Goal: Task Accomplishment & Management: Manage account settings

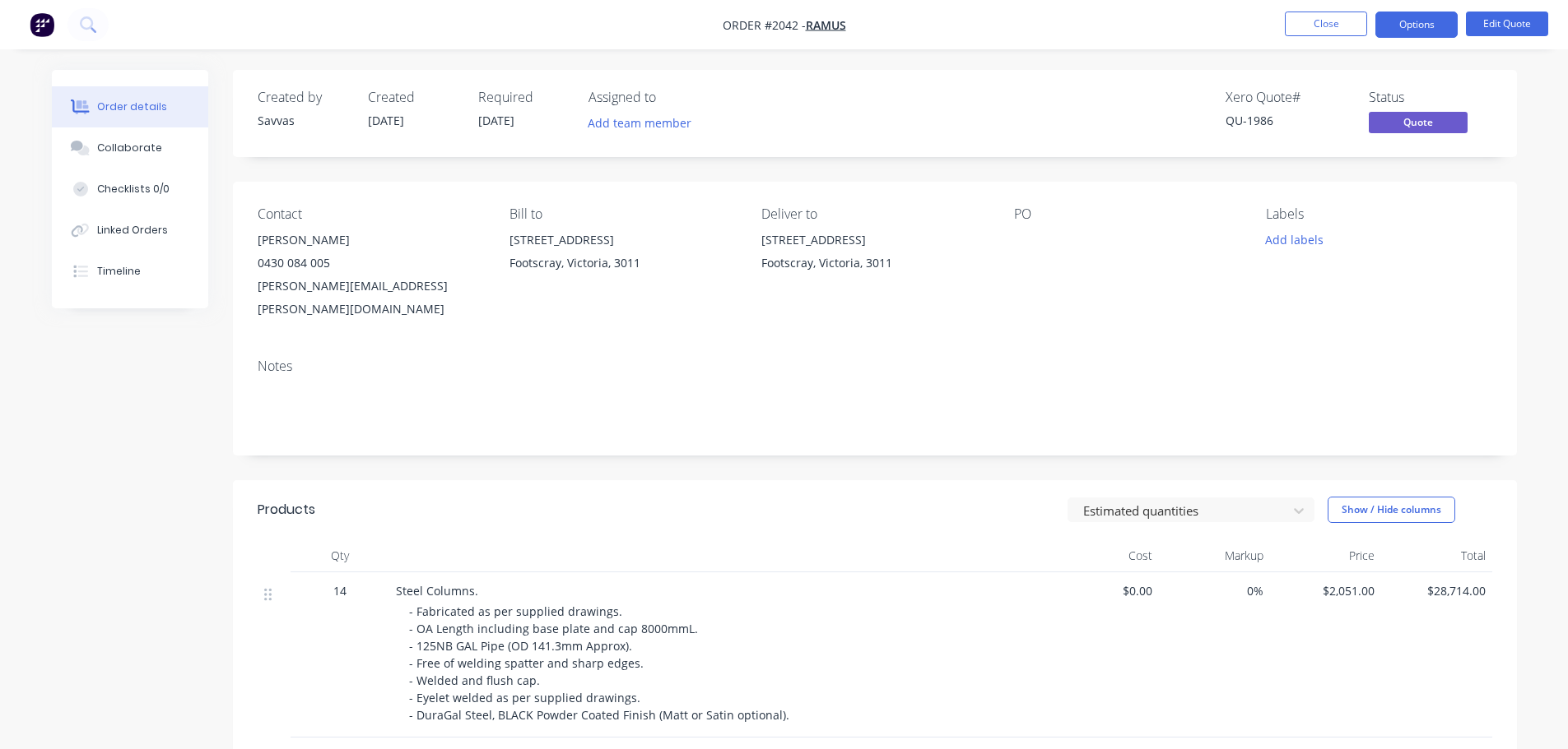
click at [952, 355] on div "Notes" at bounding box center [874, 400] width 1284 height 110
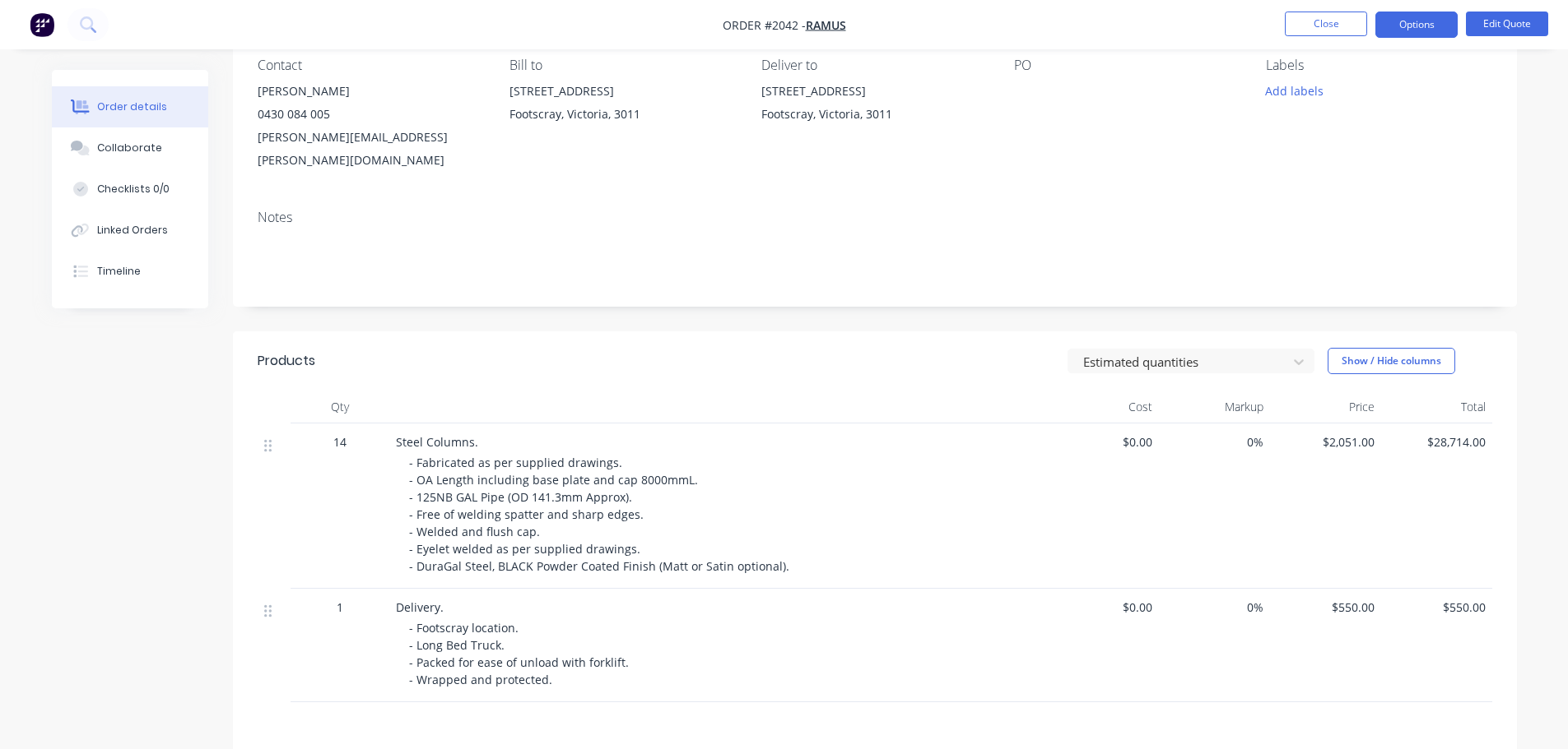
scroll to position [164, 0]
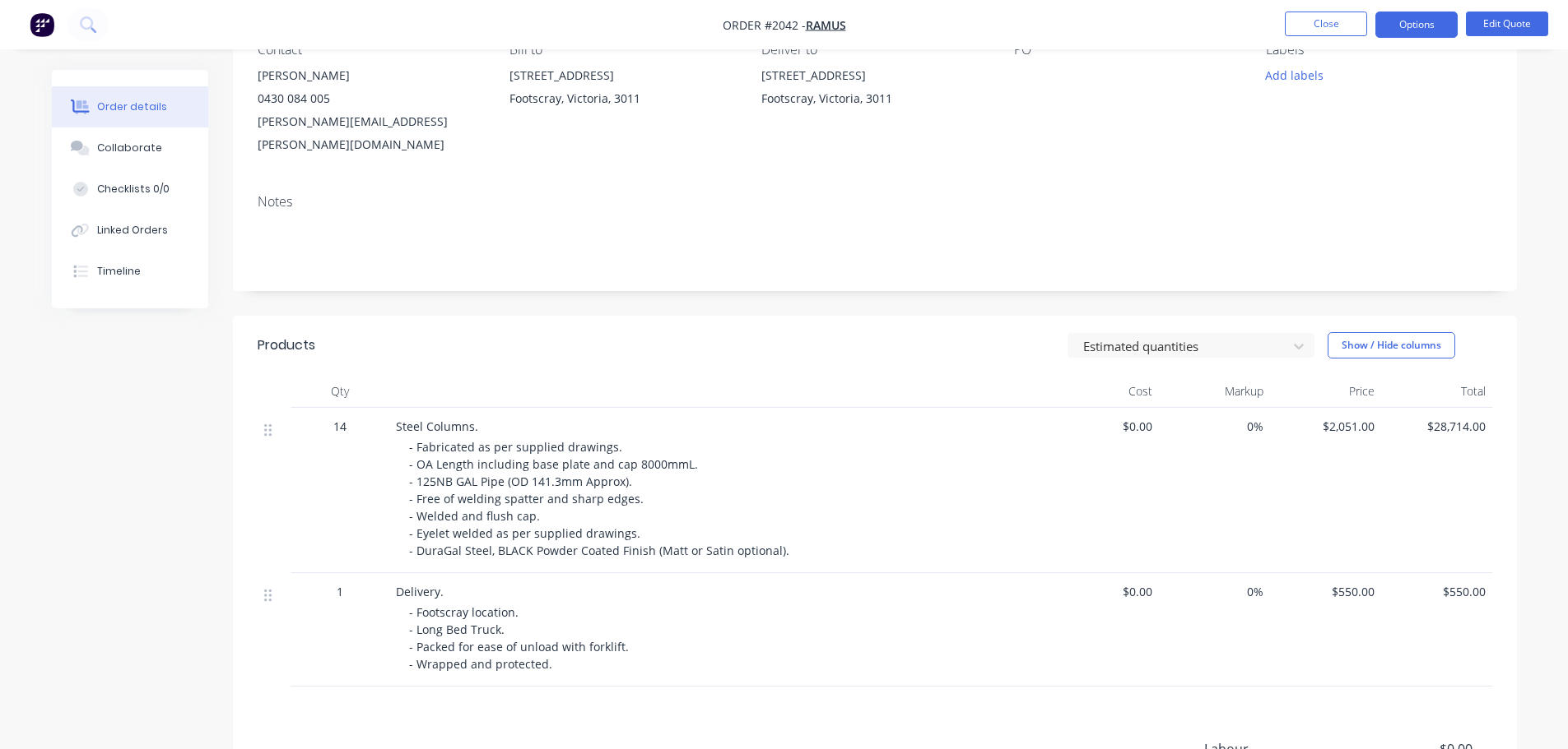
click at [1336, 418] on span "$2,051.00" at bounding box center [1325, 426] width 98 height 17
click at [1526, 20] on button "Edit Quote" at bounding box center [1507, 24] width 82 height 25
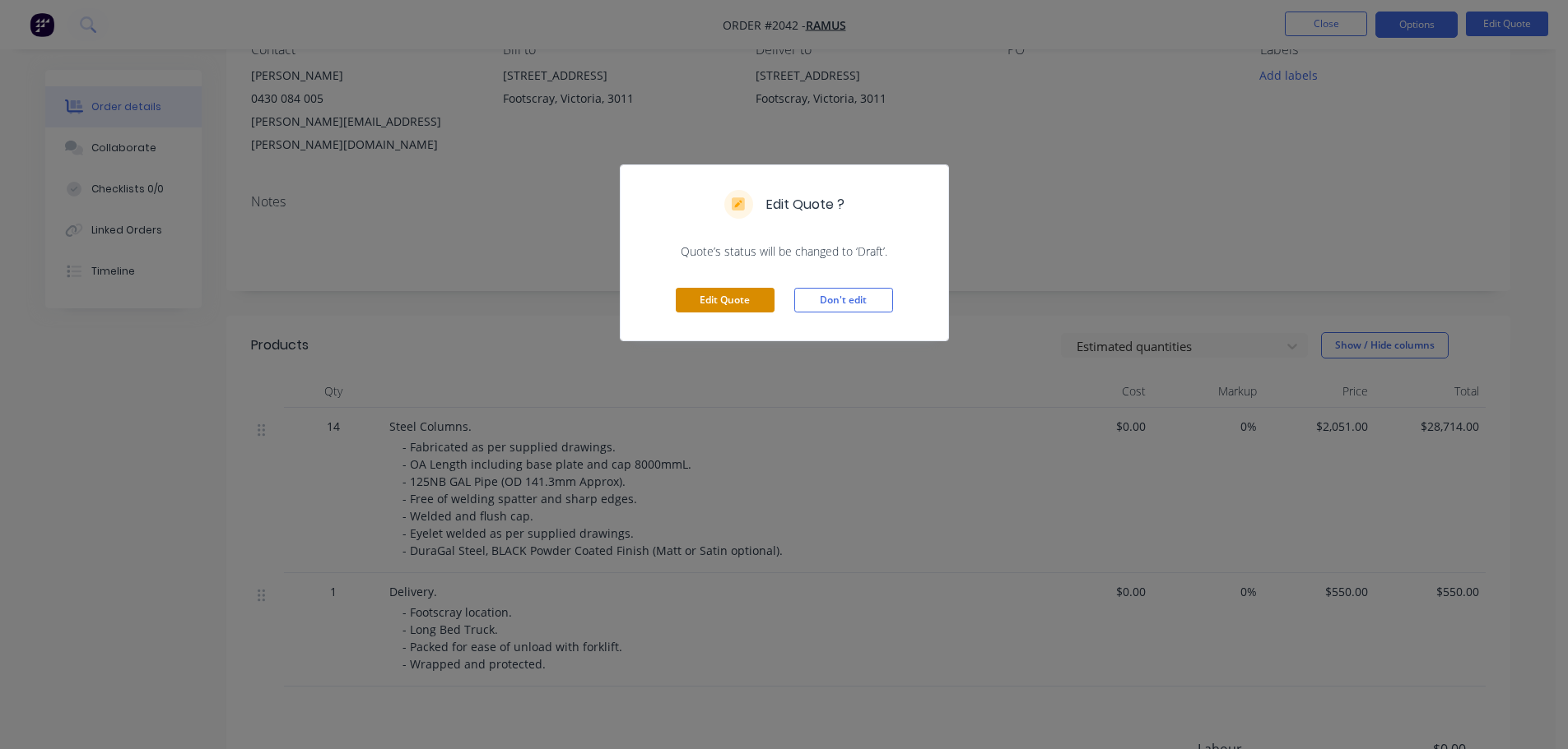
drag, startPoint x: 712, startPoint y: 294, endPoint x: 720, endPoint y: 298, distance: 8.9
click at [713, 293] on button "Edit Quote" at bounding box center [726, 300] width 99 height 25
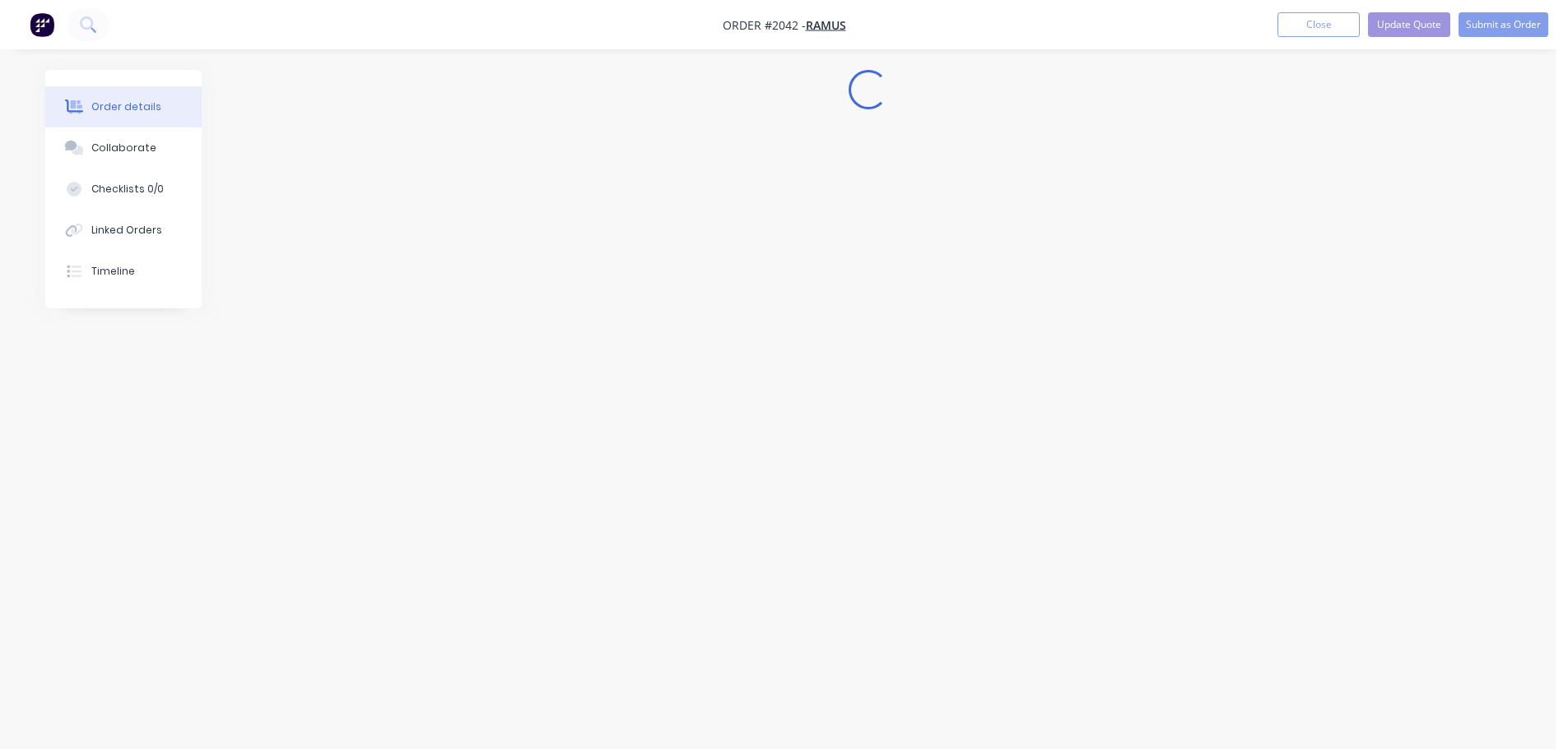
scroll to position [0, 0]
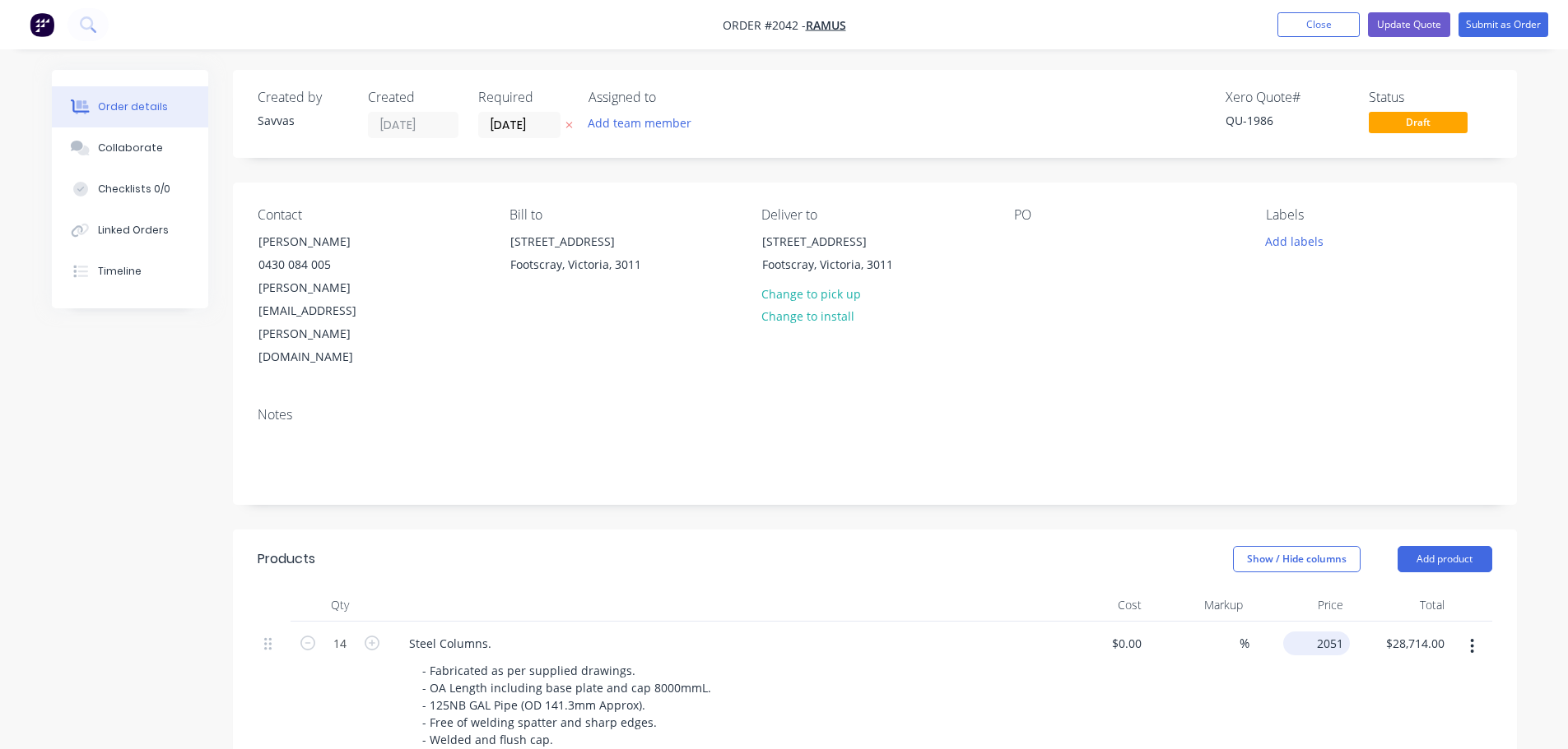
click at [1327, 632] on input "2051" at bounding box center [1319, 644] width 60 height 24
type input "$1,794.00"
type input "$25,116.00"
click at [1166, 546] on div "Show / Hide columns Add product" at bounding box center [1005, 559] width 972 height 27
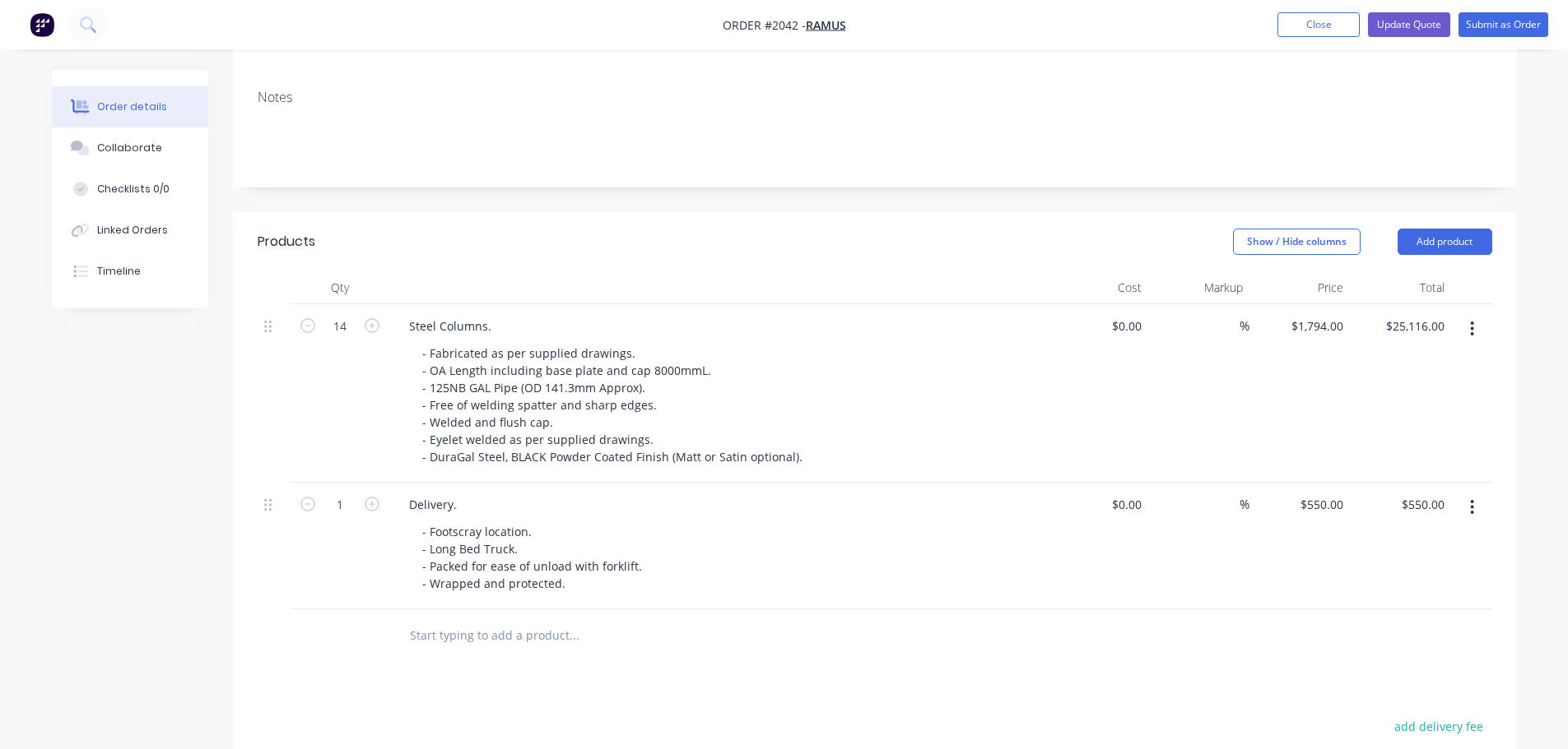
scroll to position [576, 0]
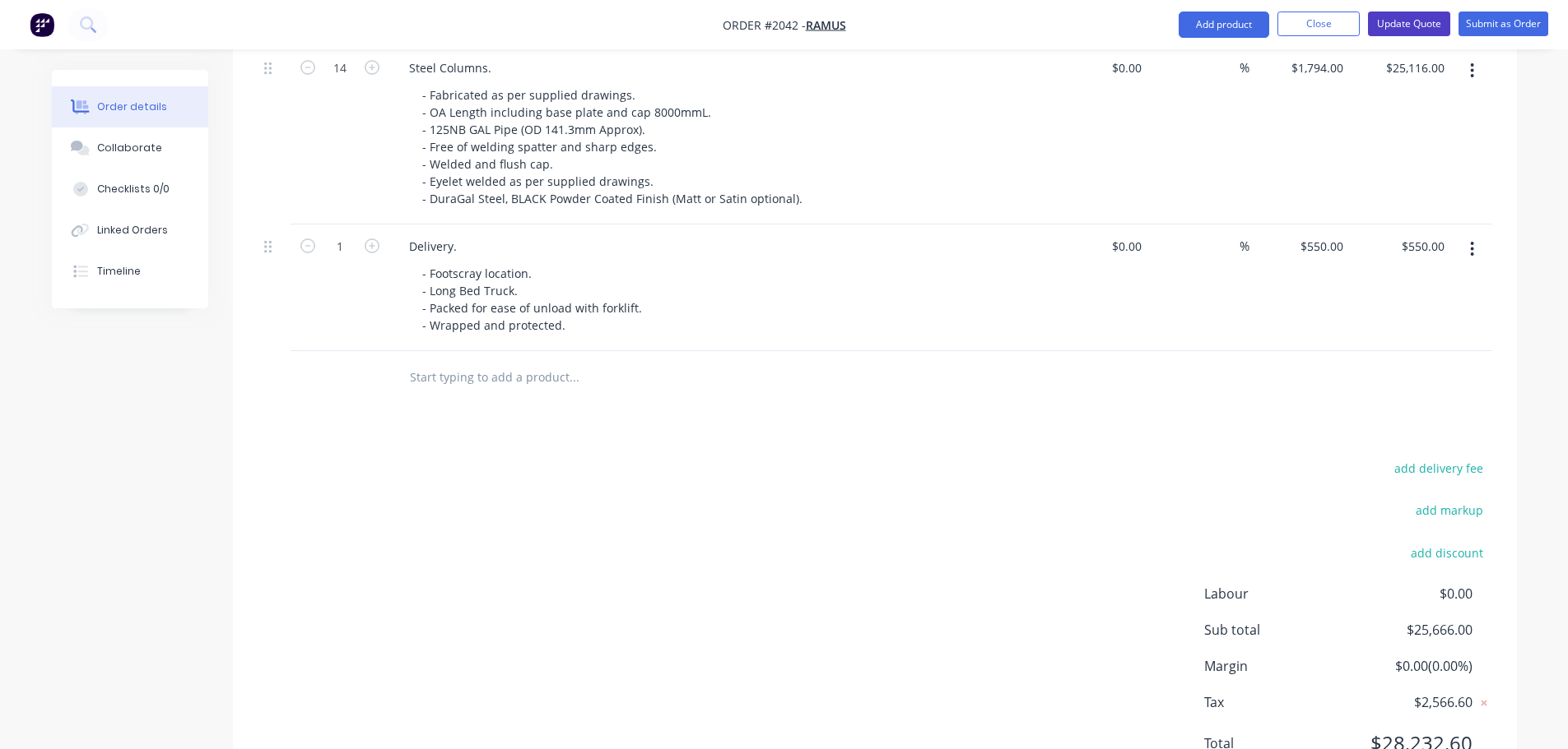
click at [1413, 27] on button "Update Quote" at bounding box center [1408, 24] width 82 height 25
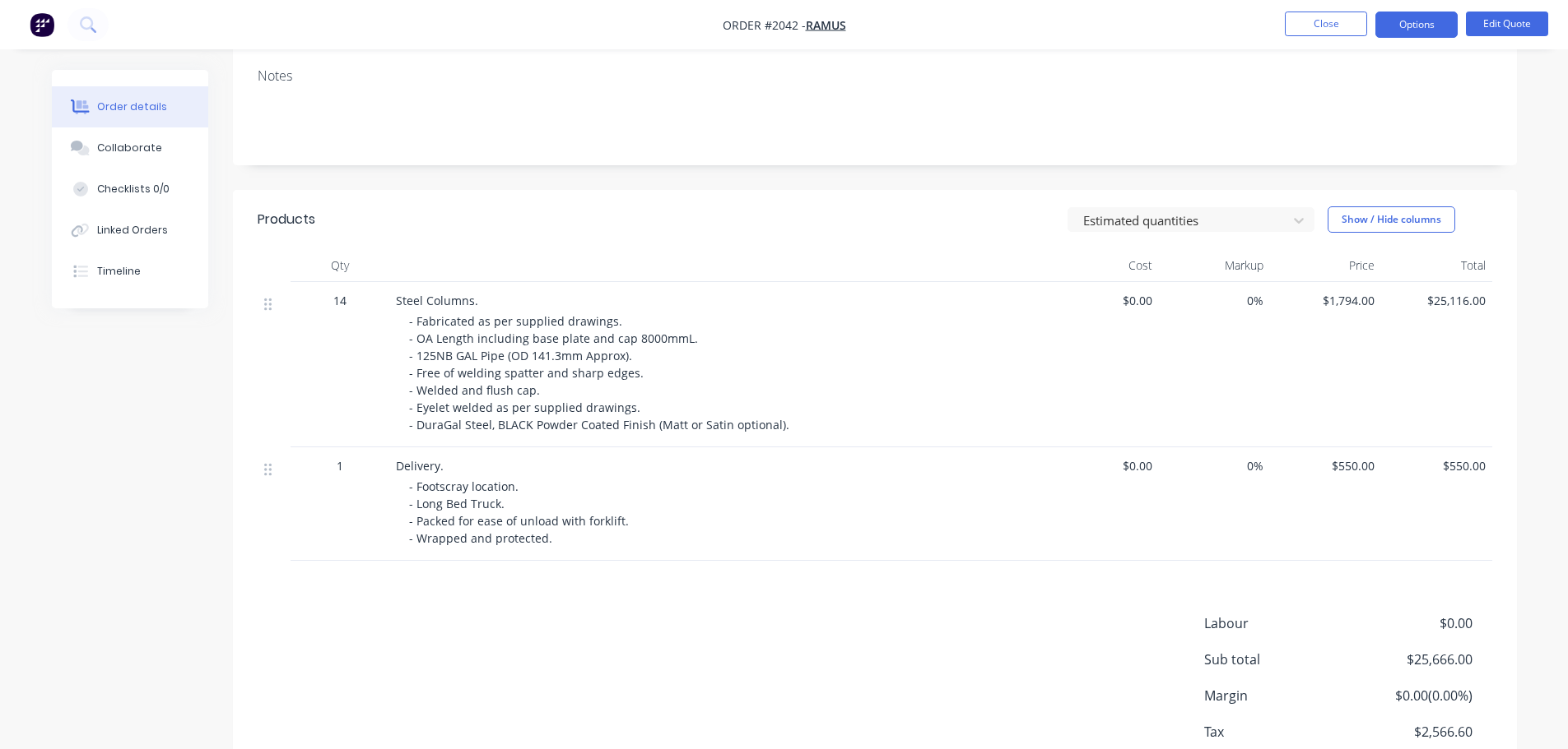
scroll to position [372, 0]
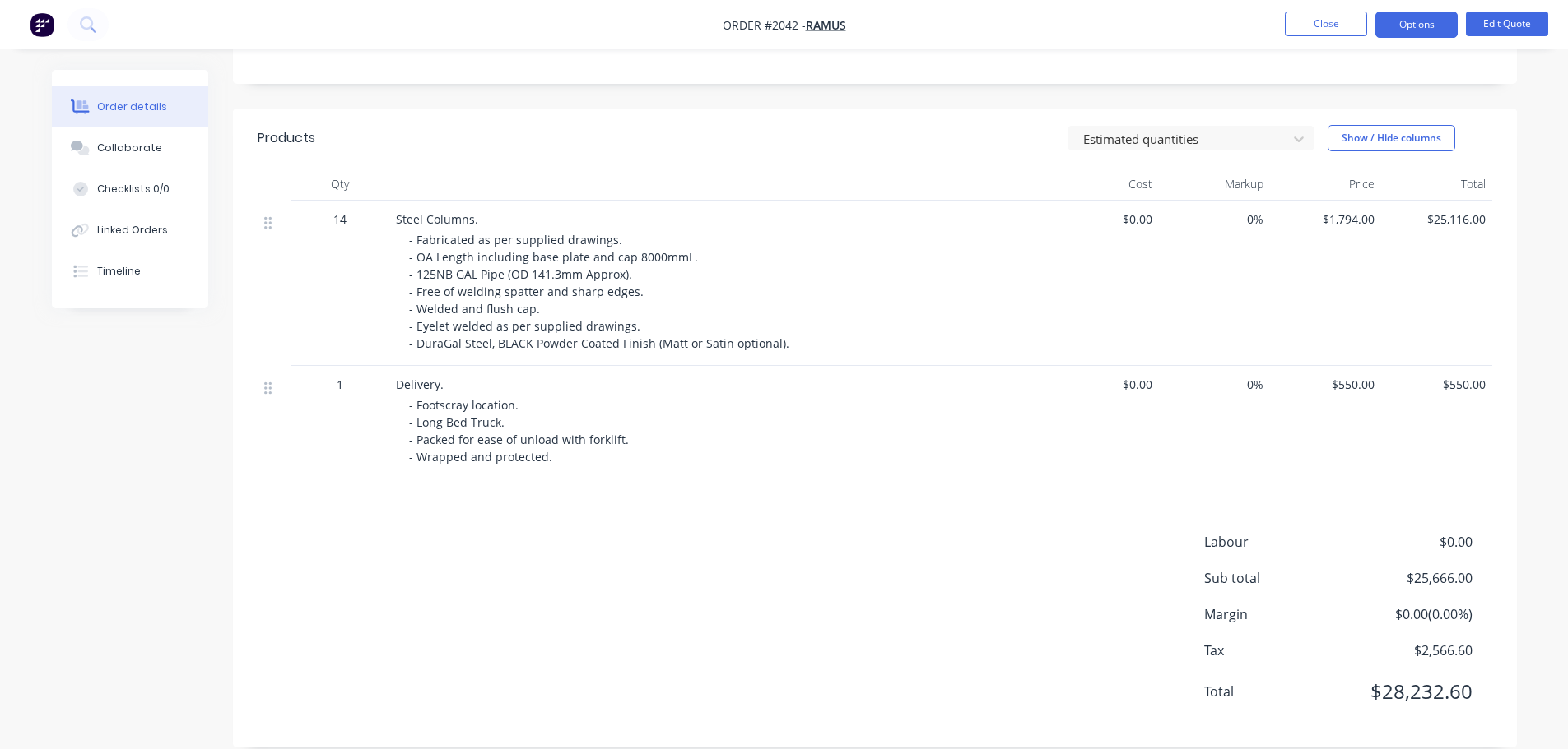
drag, startPoint x: 1050, startPoint y: 214, endPoint x: 1417, endPoint y: 79, distance: 391.0
click at [1051, 214] on div "$0.00" at bounding box center [1103, 283] width 111 height 165
click at [1404, 17] on button "Options" at bounding box center [1415, 25] width 82 height 27
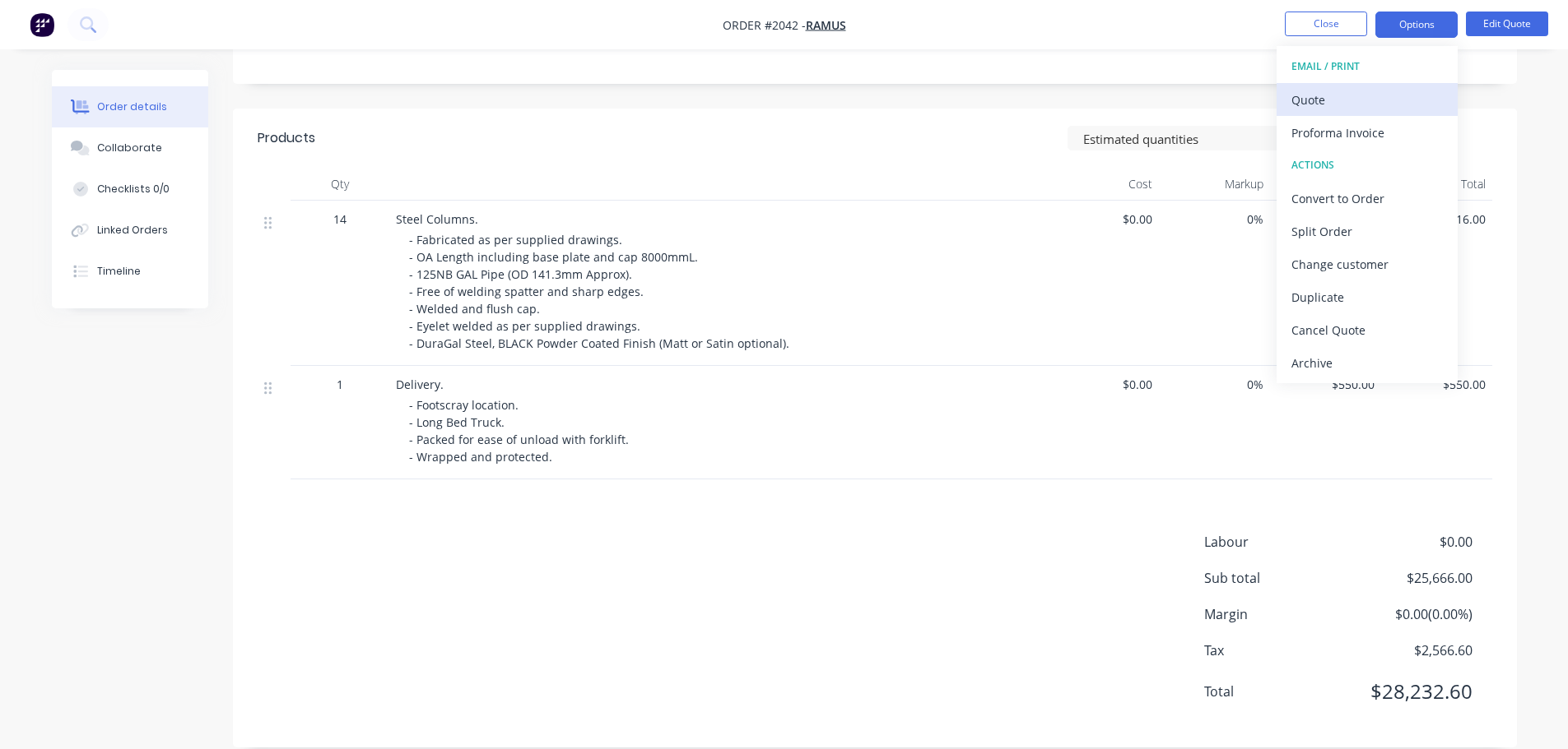
click at [1364, 94] on div "Quote" at bounding box center [1367, 100] width 152 height 24
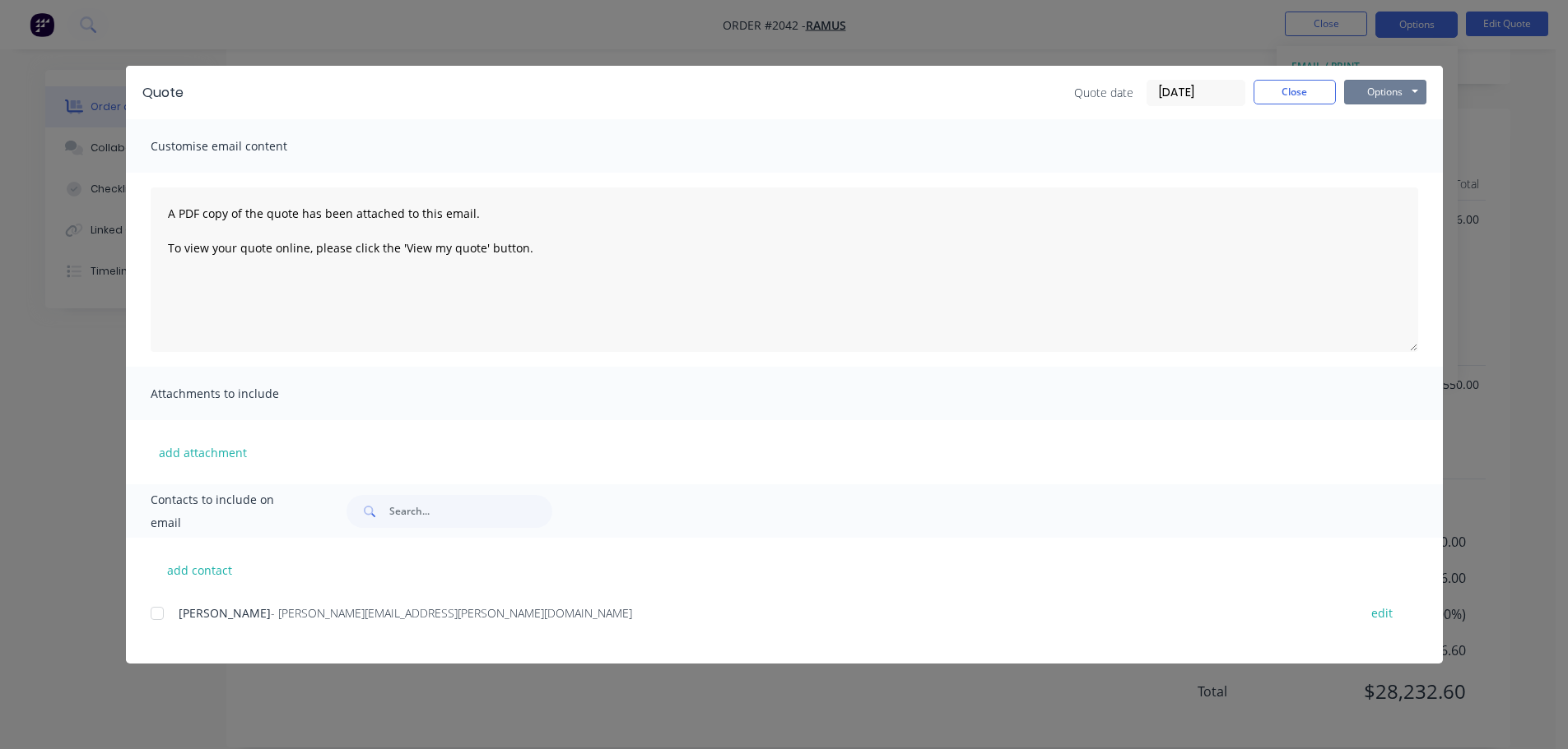
click at [1410, 89] on button "Options" at bounding box center [1385, 92] width 82 height 25
click at [1416, 136] on button "Print" at bounding box center [1397, 148] width 105 height 27
click at [1299, 90] on button "Close" at bounding box center [1294, 92] width 82 height 25
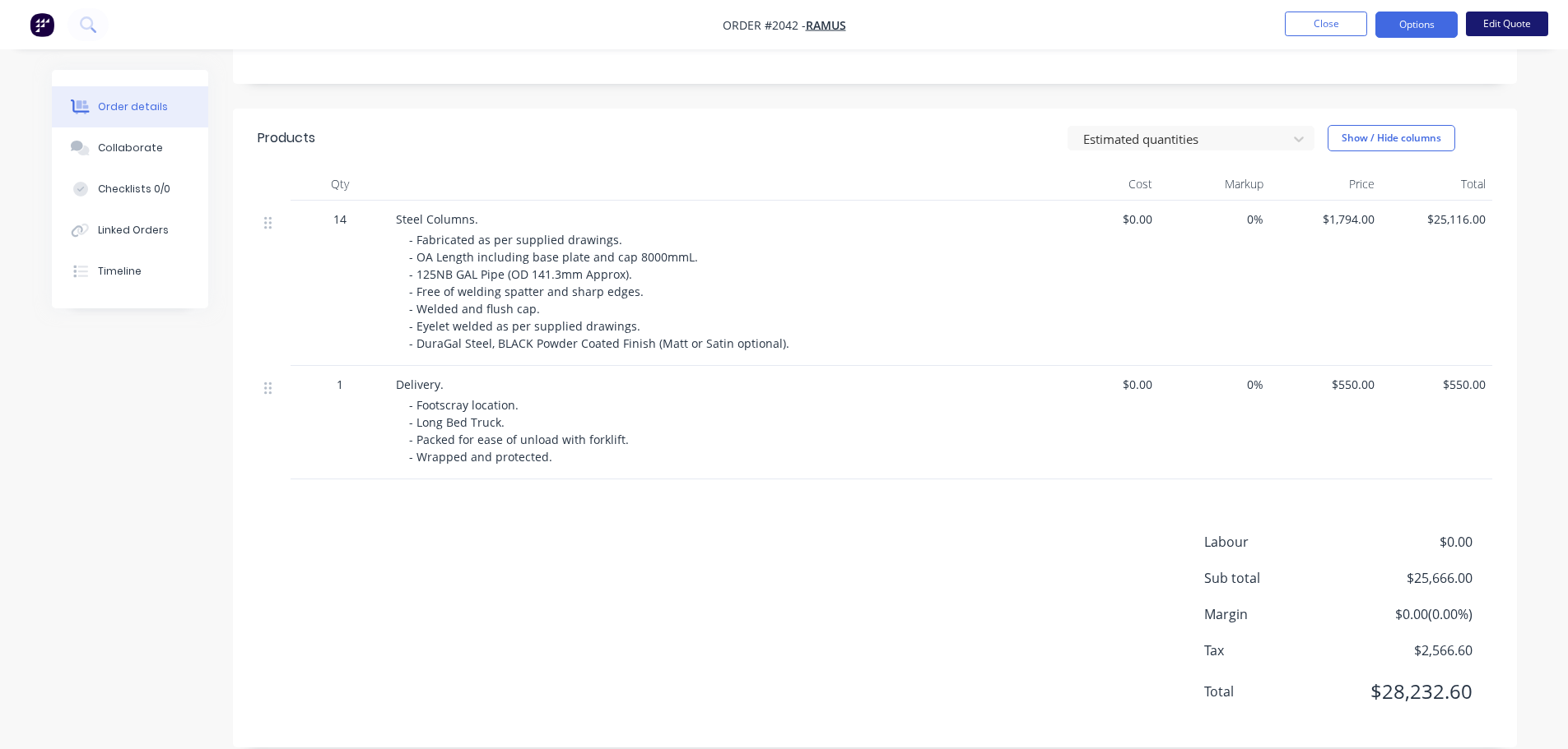
click at [1487, 29] on button "Edit Quote" at bounding box center [1507, 24] width 82 height 25
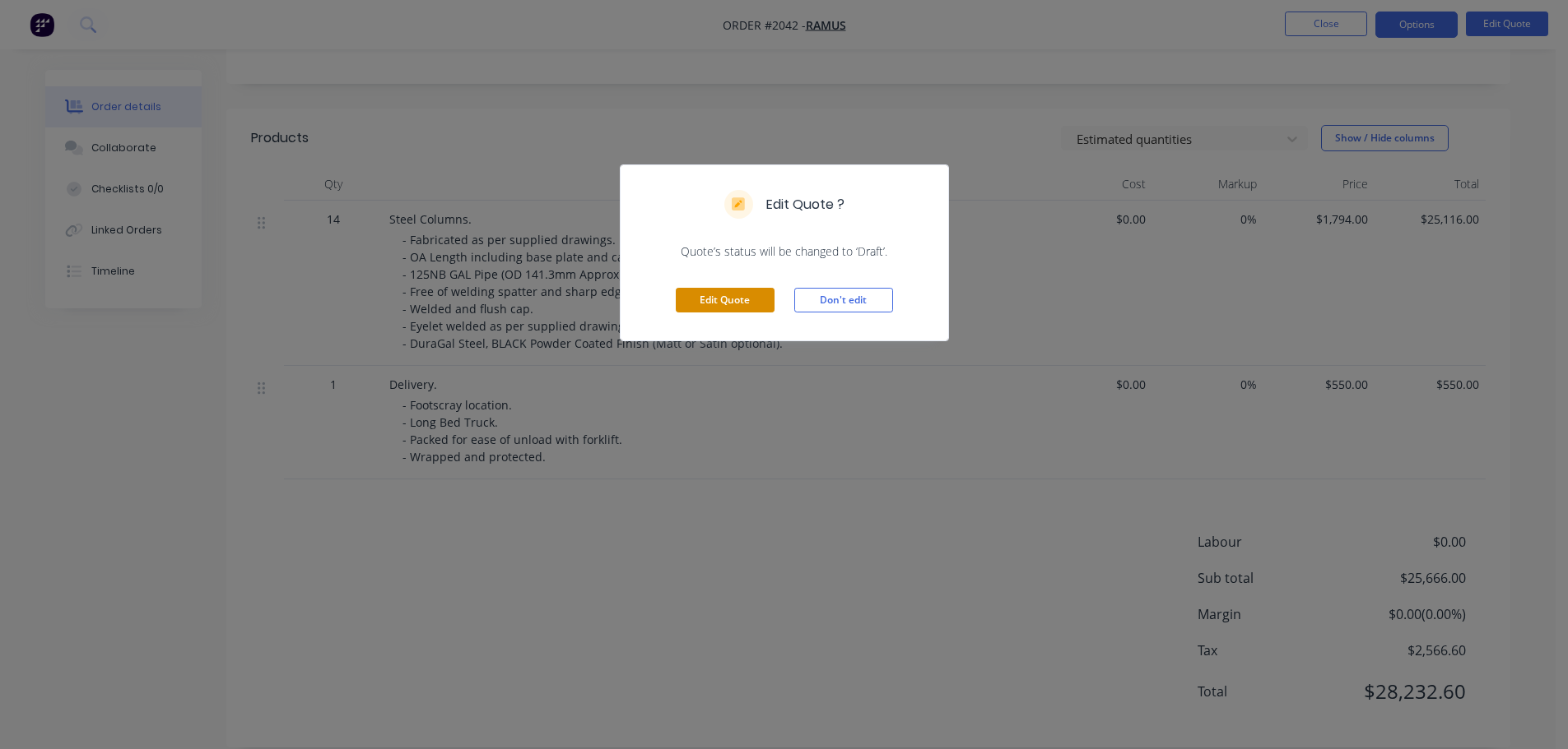
click at [749, 290] on button "Edit Quote" at bounding box center [726, 300] width 99 height 25
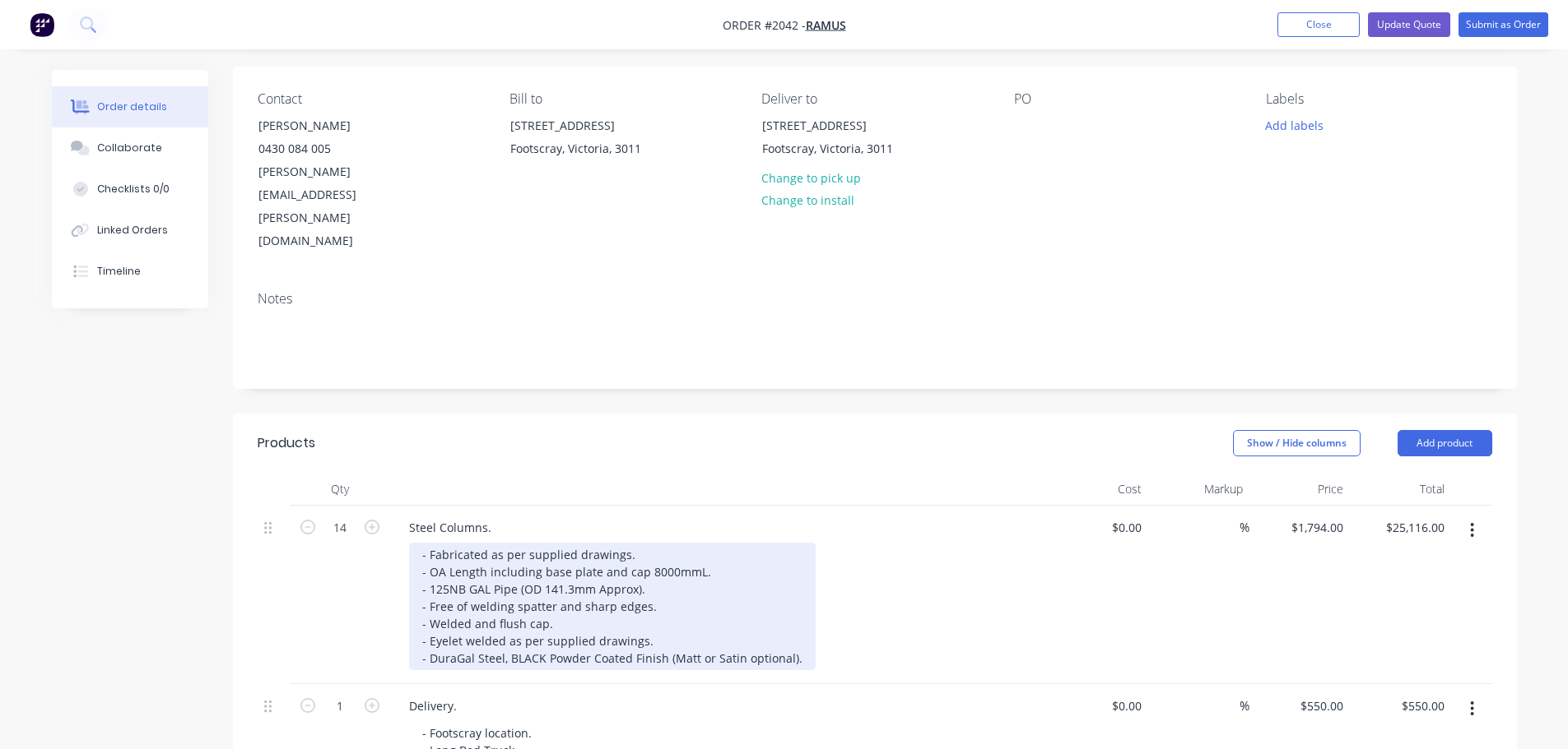
scroll to position [164, 0]
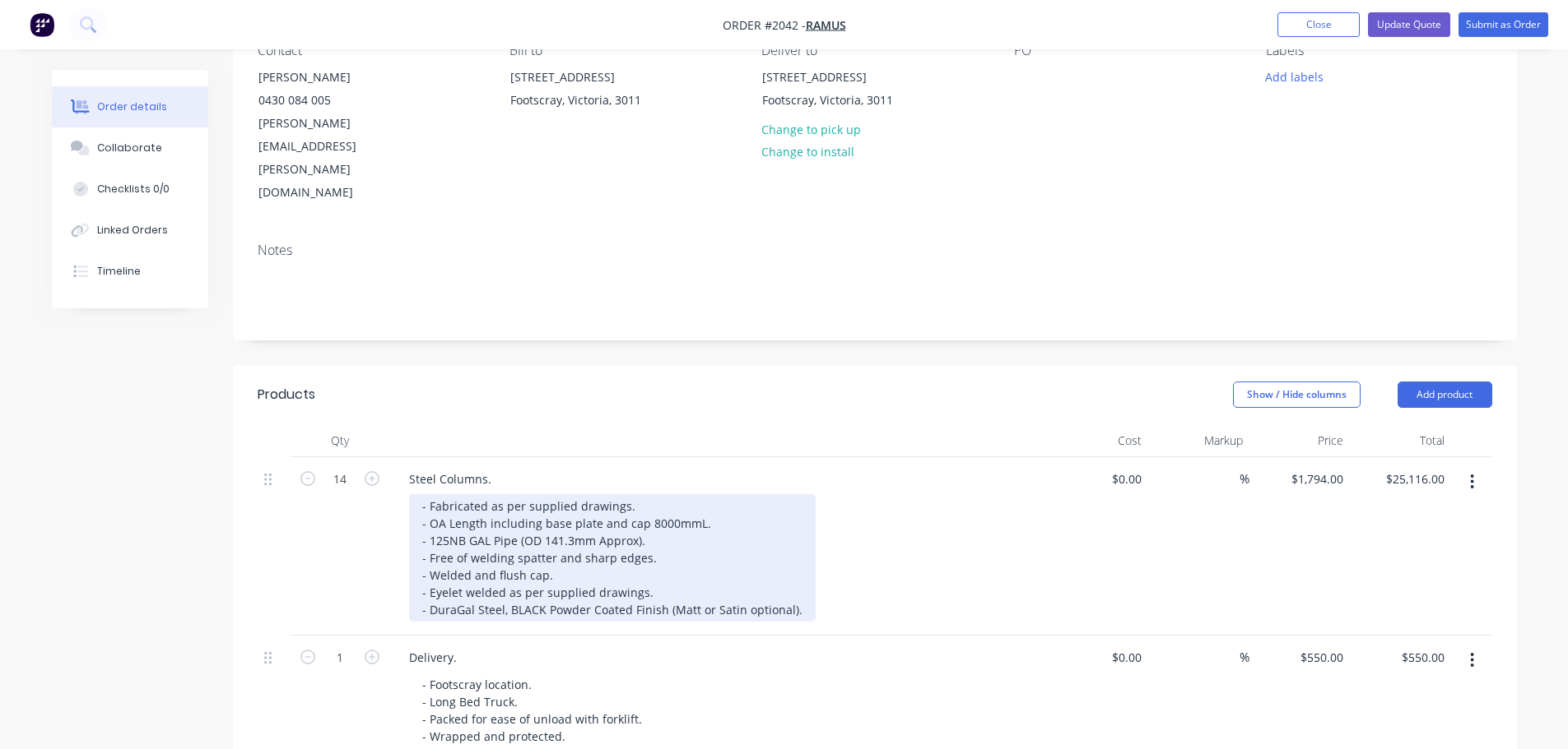
click at [591, 494] on div "- Fabricated as per supplied drawings. - OA Length including base plate and cap…" at bounding box center [613, 558] width 406 height 128
click at [666, 494] on div "- Fabricated as per supplied drawings. - OA Length including base plate and cap…" at bounding box center [613, 558] width 406 height 128
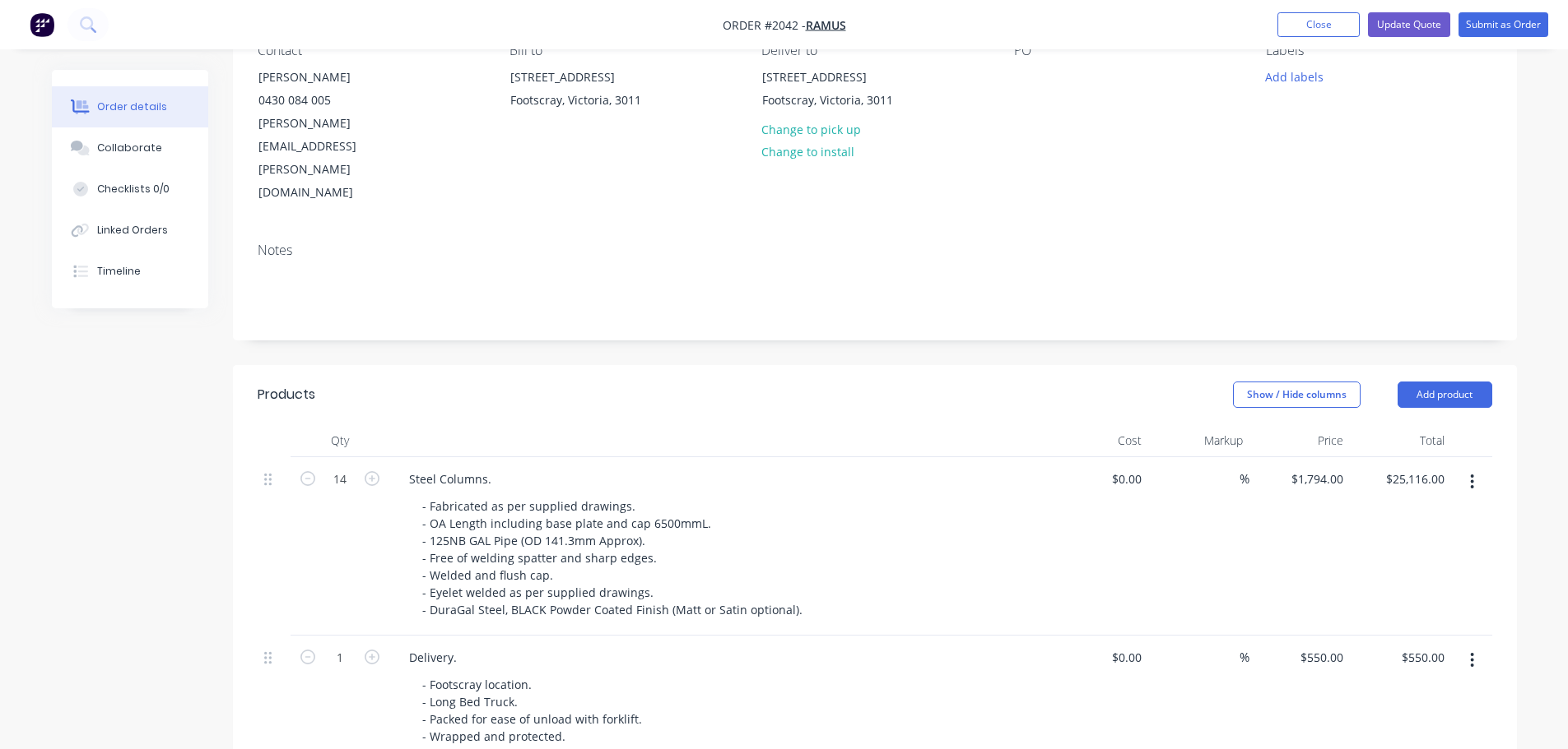
click at [899, 497] on div "- Fabricated as per supplied drawings. - OA Length including base plate and cap…" at bounding box center [726, 558] width 632 height 128
click at [1376, 30] on button "Update Quote" at bounding box center [1408, 24] width 82 height 25
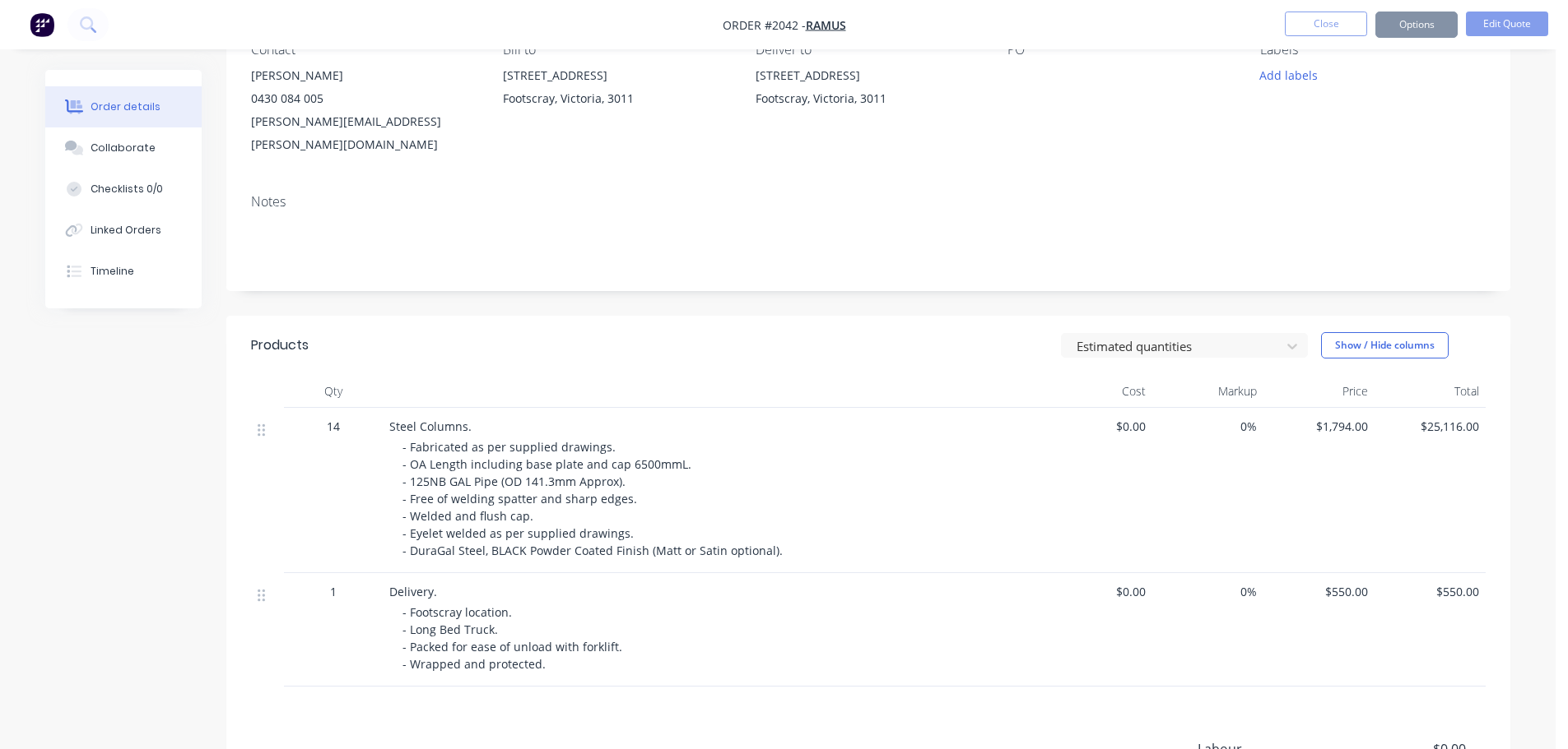
scroll to position [0, 0]
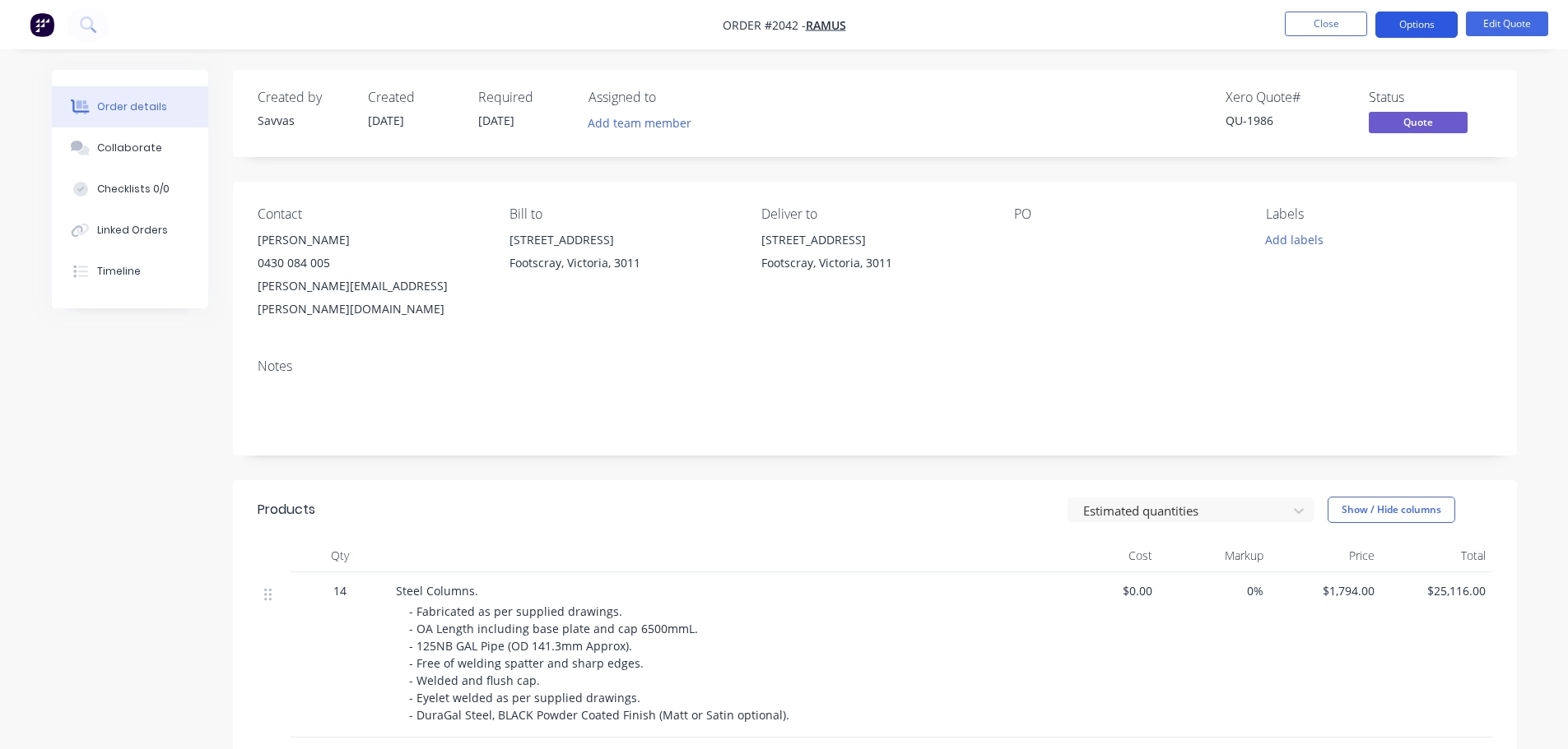
click at [1408, 27] on button "Options" at bounding box center [1415, 25] width 82 height 27
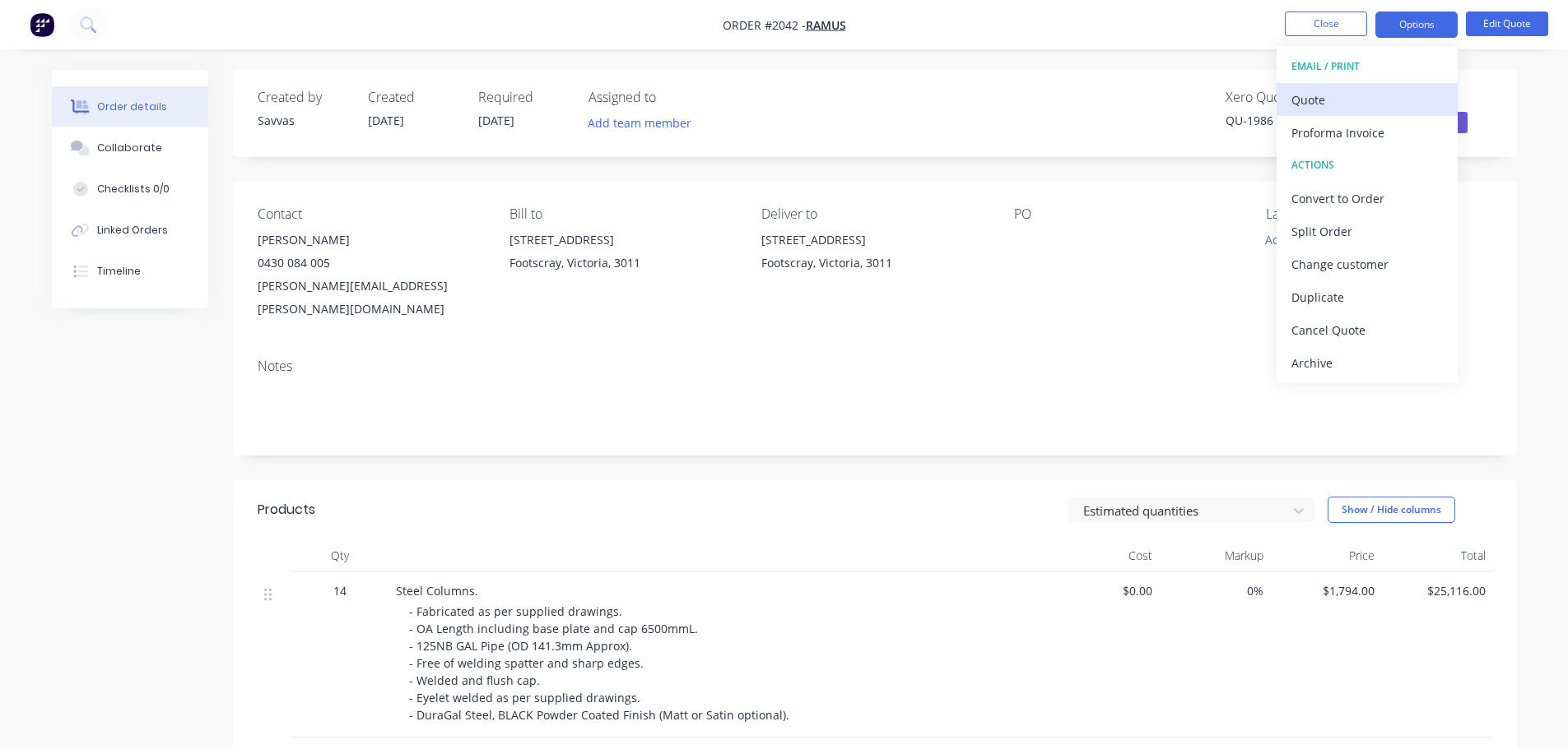
click at [1366, 93] on div "Quote" at bounding box center [1367, 100] width 152 height 24
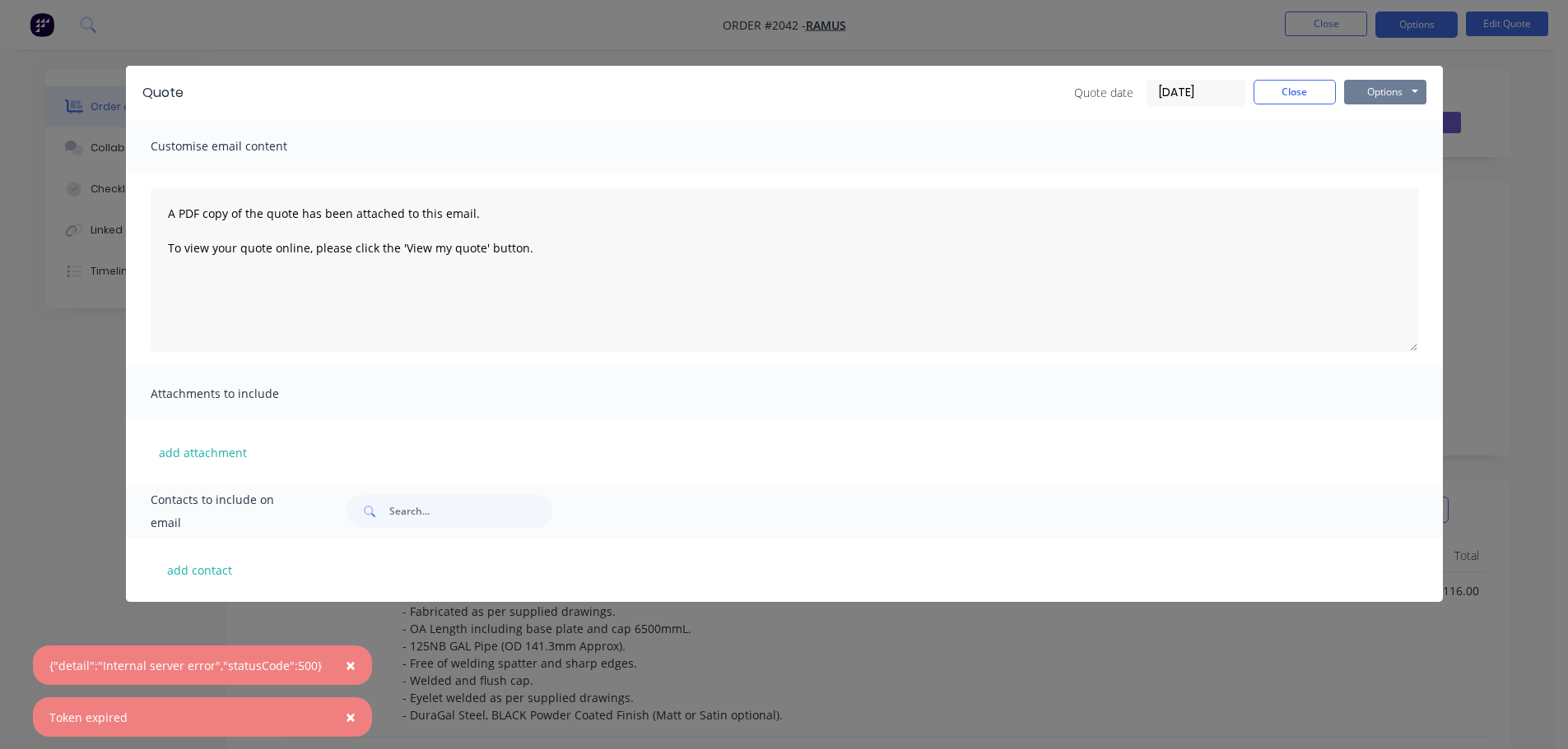
click at [1390, 95] on button "Options" at bounding box center [1385, 92] width 82 height 25
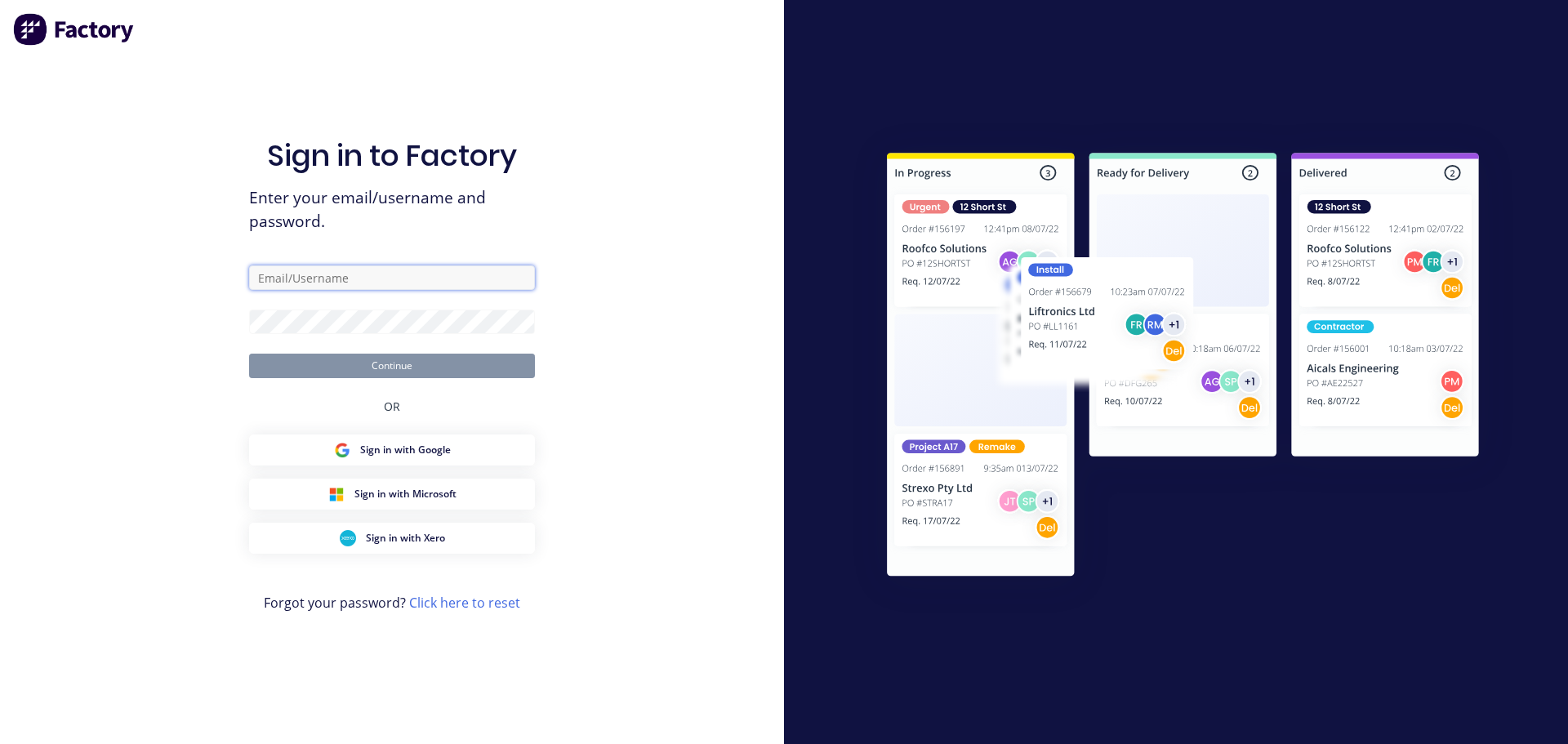
click at [498, 279] on input "text" at bounding box center [392, 278] width 286 height 25
type input "[EMAIL_ADDRESS][DOMAIN_NAME]"
click at [249, 354] on button "Continue" at bounding box center [392, 366] width 286 height 25
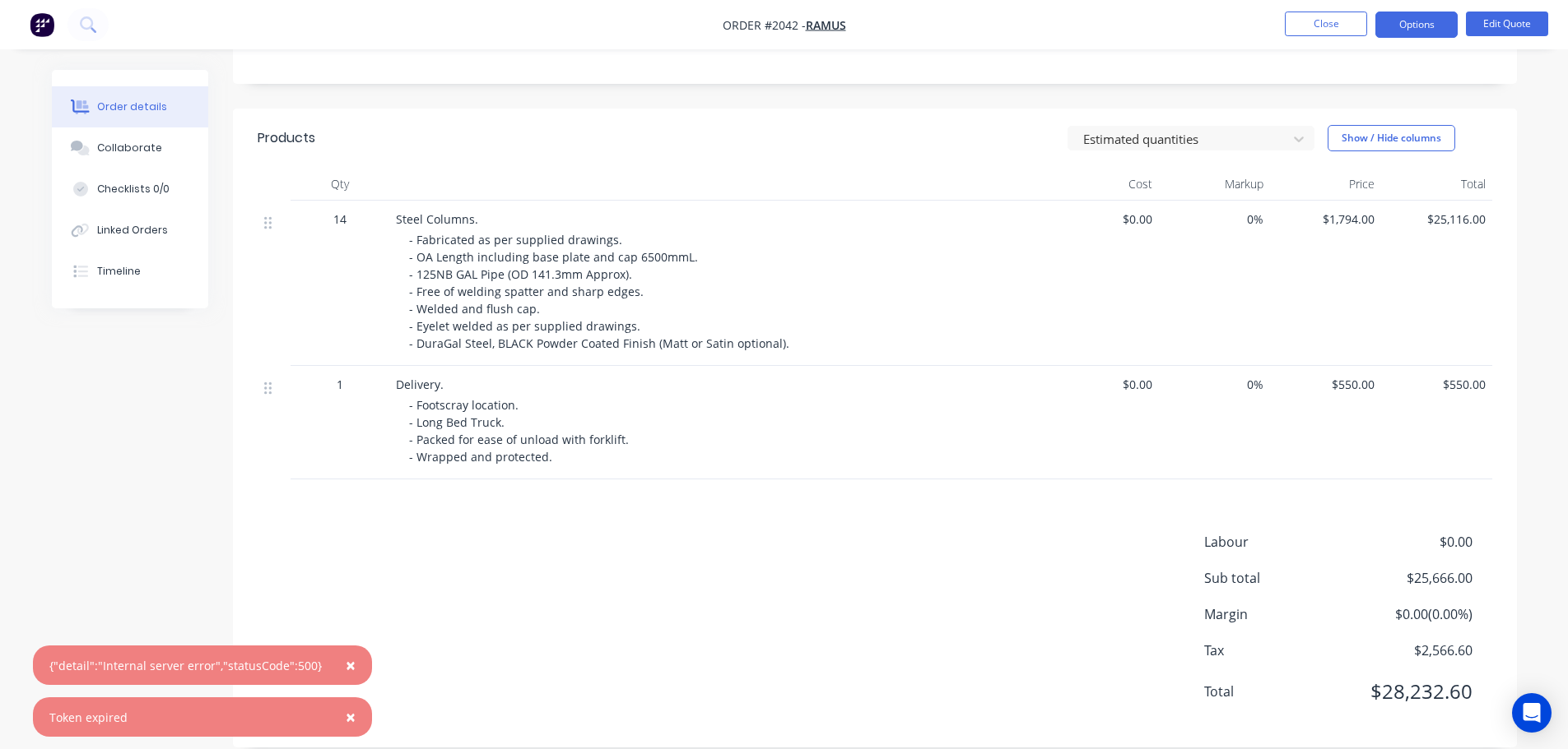
scroll to position [43, 0]
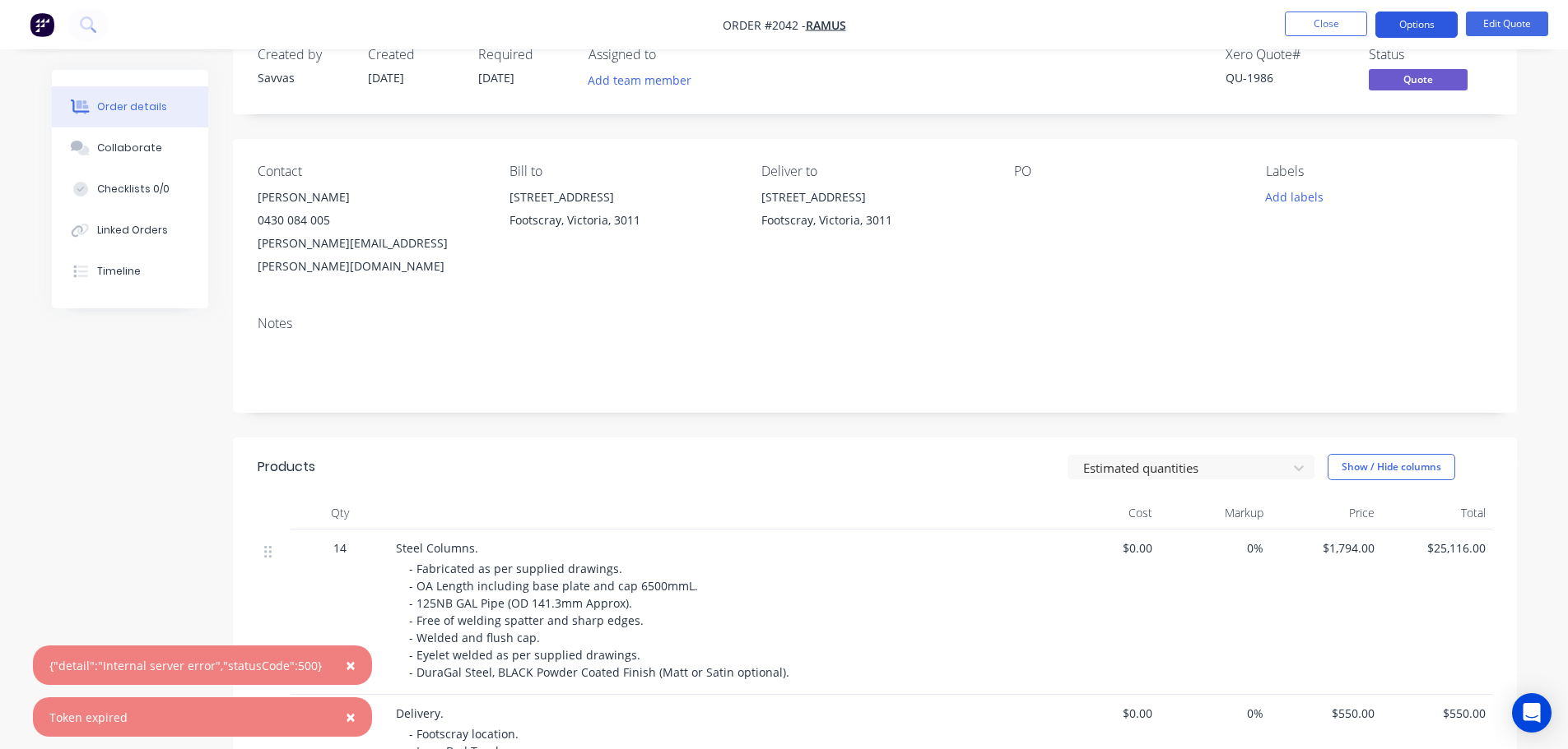
click at [1400, 29] on button "Options" at bounding box center [1415, 25] width 82 height 27
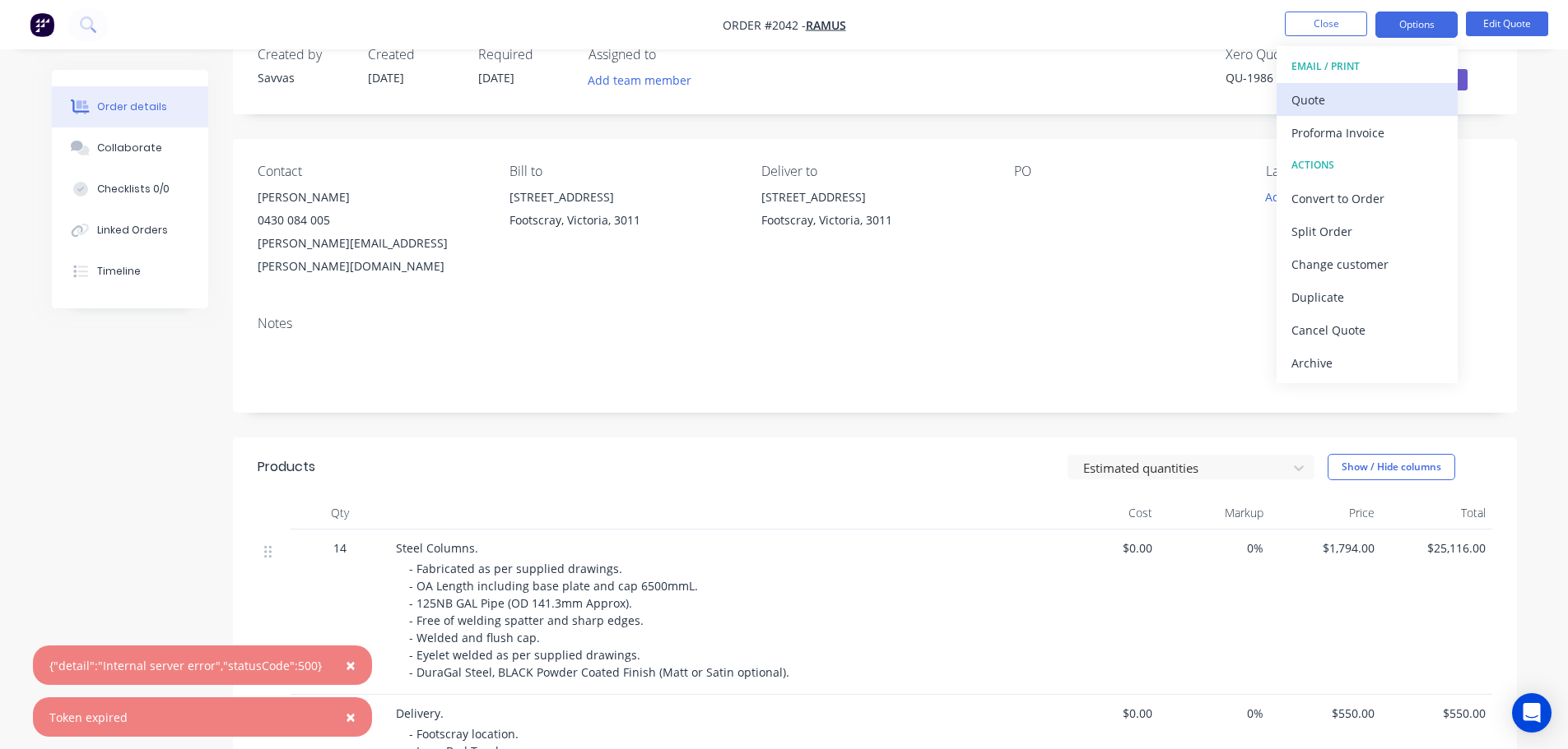
click at [1376, 86] on button "Quote" at bounding box center [1367, 99] width 181 height 33
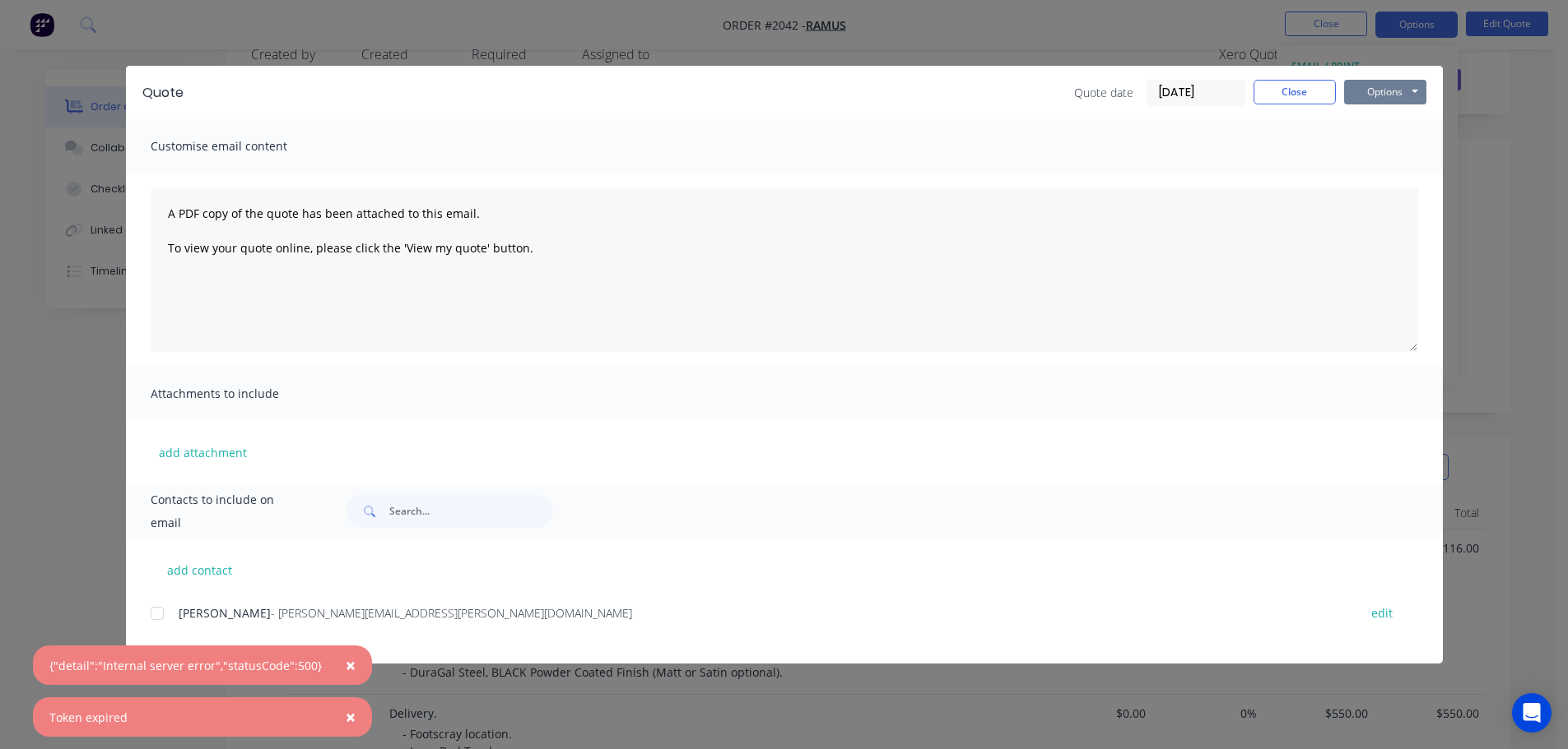
click at [1398, 93] on button "Options" at bounding box center [1385, 92] width 82 height 25
click at [1387, 138] on button "Print" at bounding box center [1397, 148] width 105 height 27
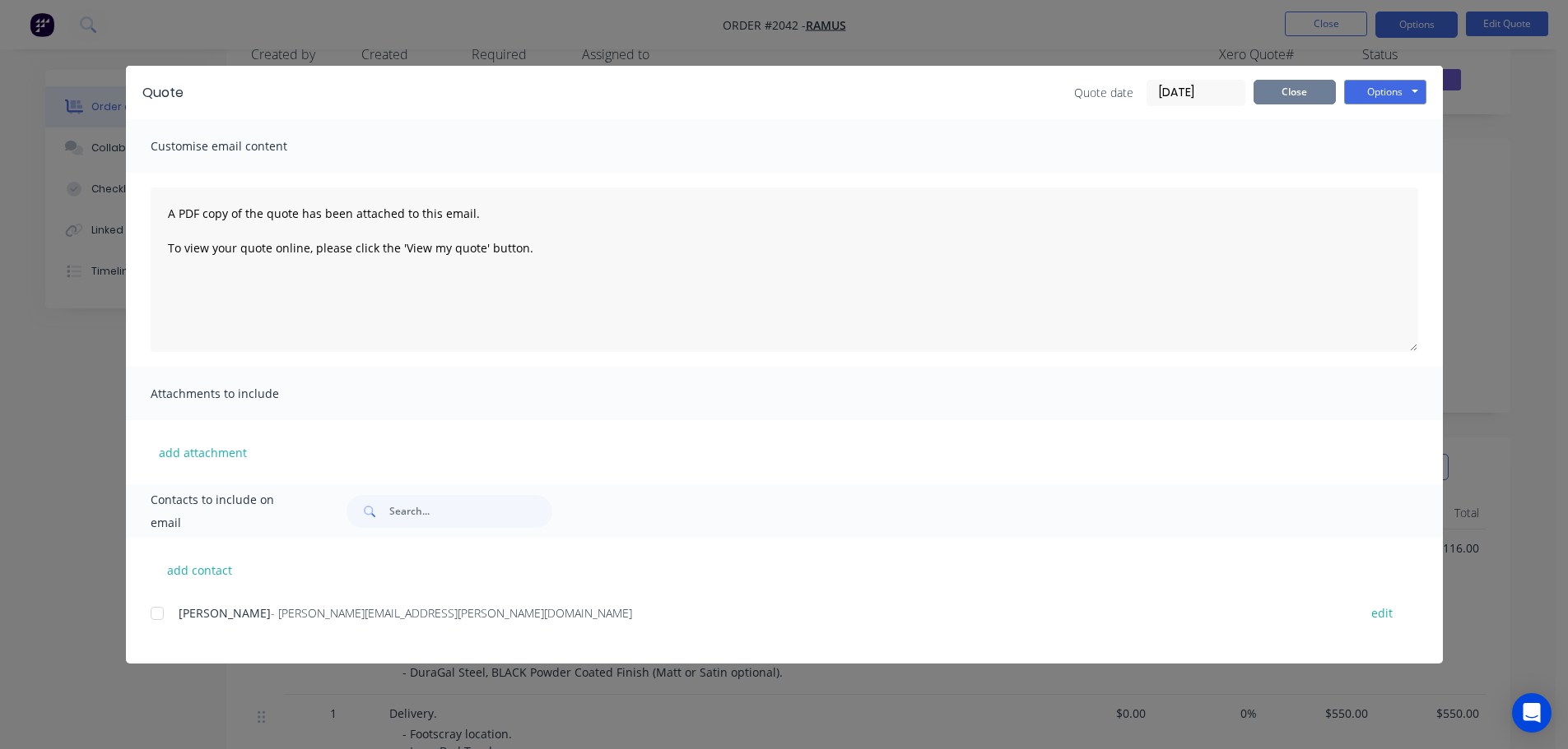
click at [1320, 95] on button "Close" at bounding box center [1294, 92] width 82 height 25
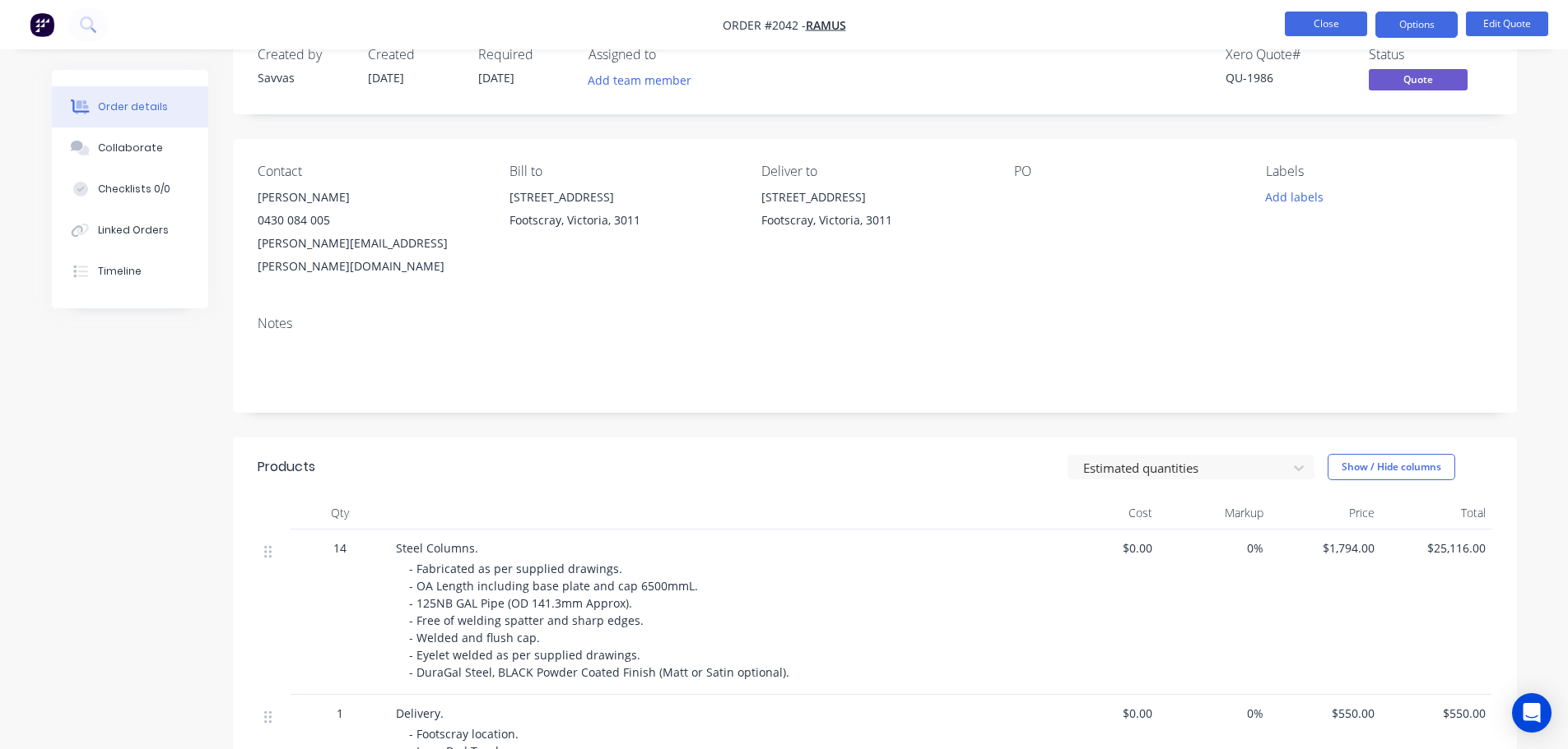
click at [1321, 28] on button "Close" at bounding box center [1325, 24] width 82 height 25
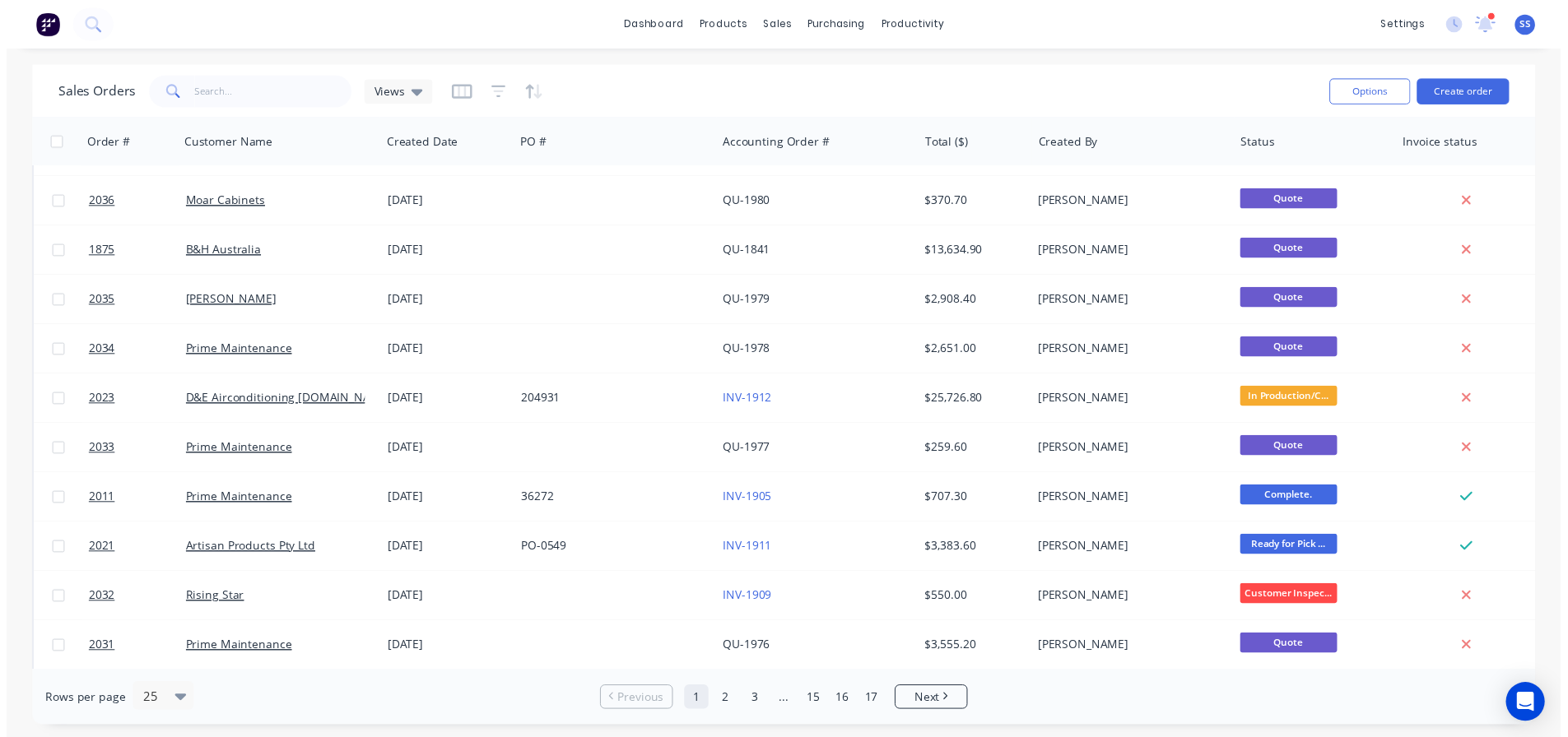
scroll to position [493, 0]
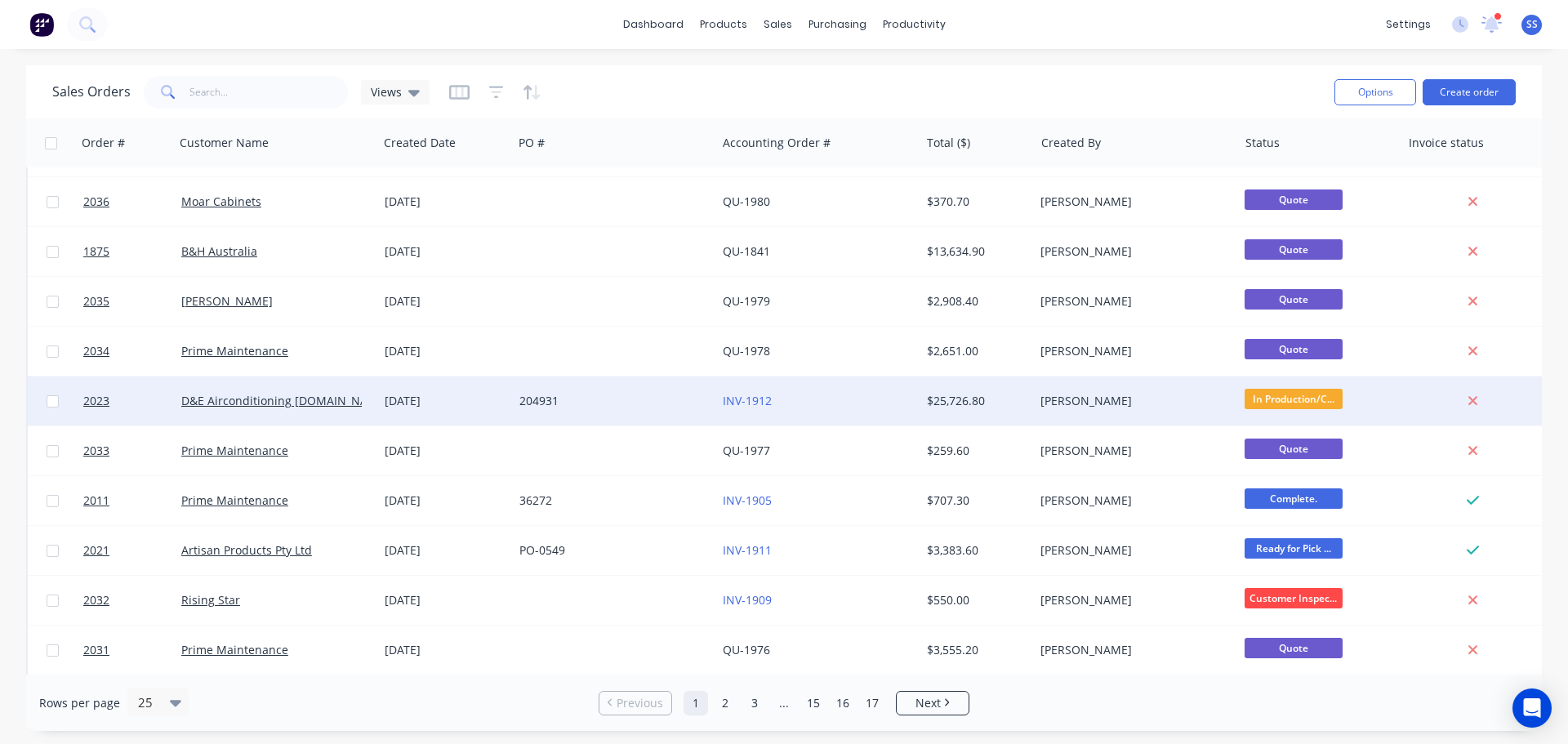
click at [653, 407] on div "204931" at bounding box center [610, 401] width 181 height 17
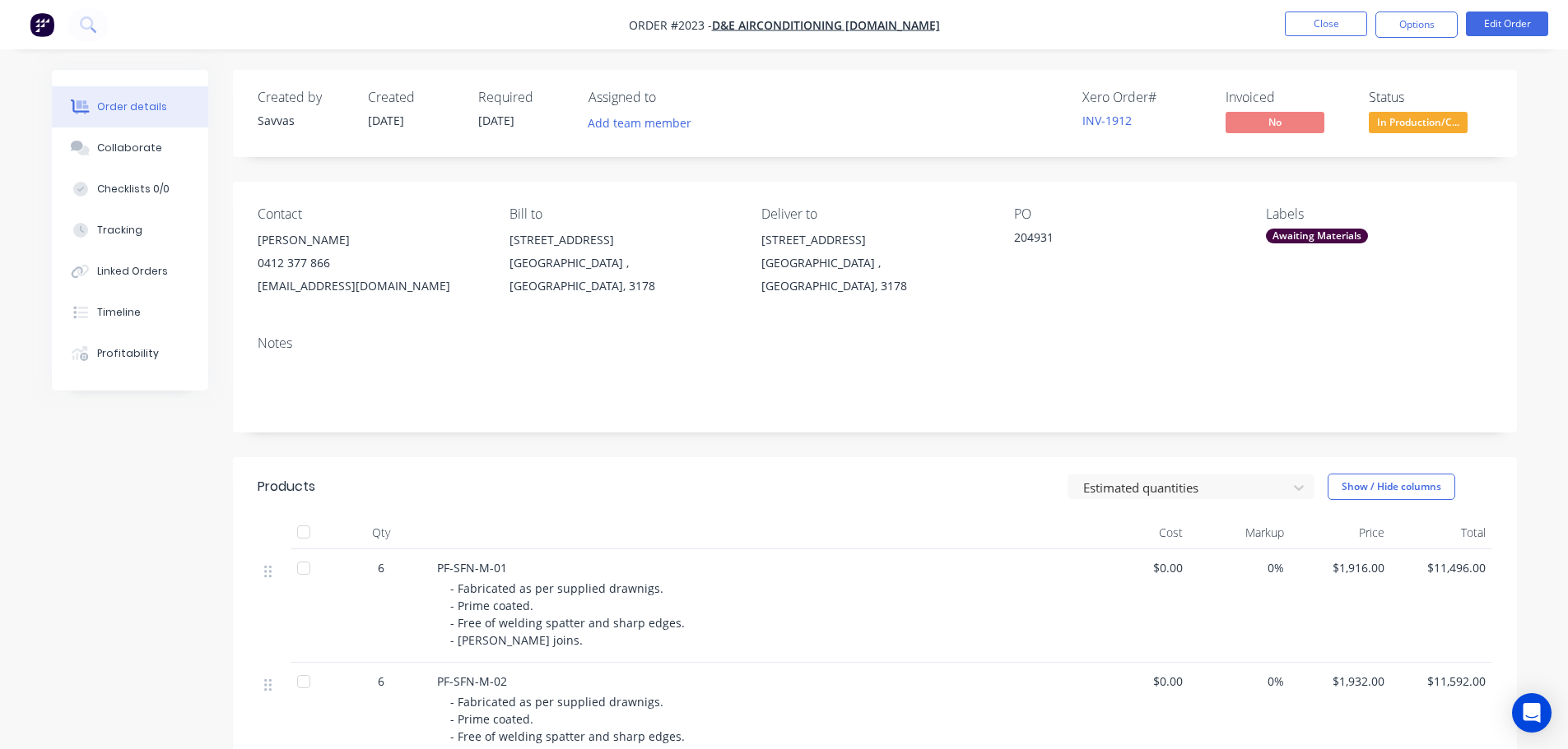
click at [1048, 240] on div "204931" at bounding box center [1117, 240] width 206 height 23
copy div "204931"
click at [1334, 34] on button "Close" at bounding box center [1325, 24] width 82 height 25
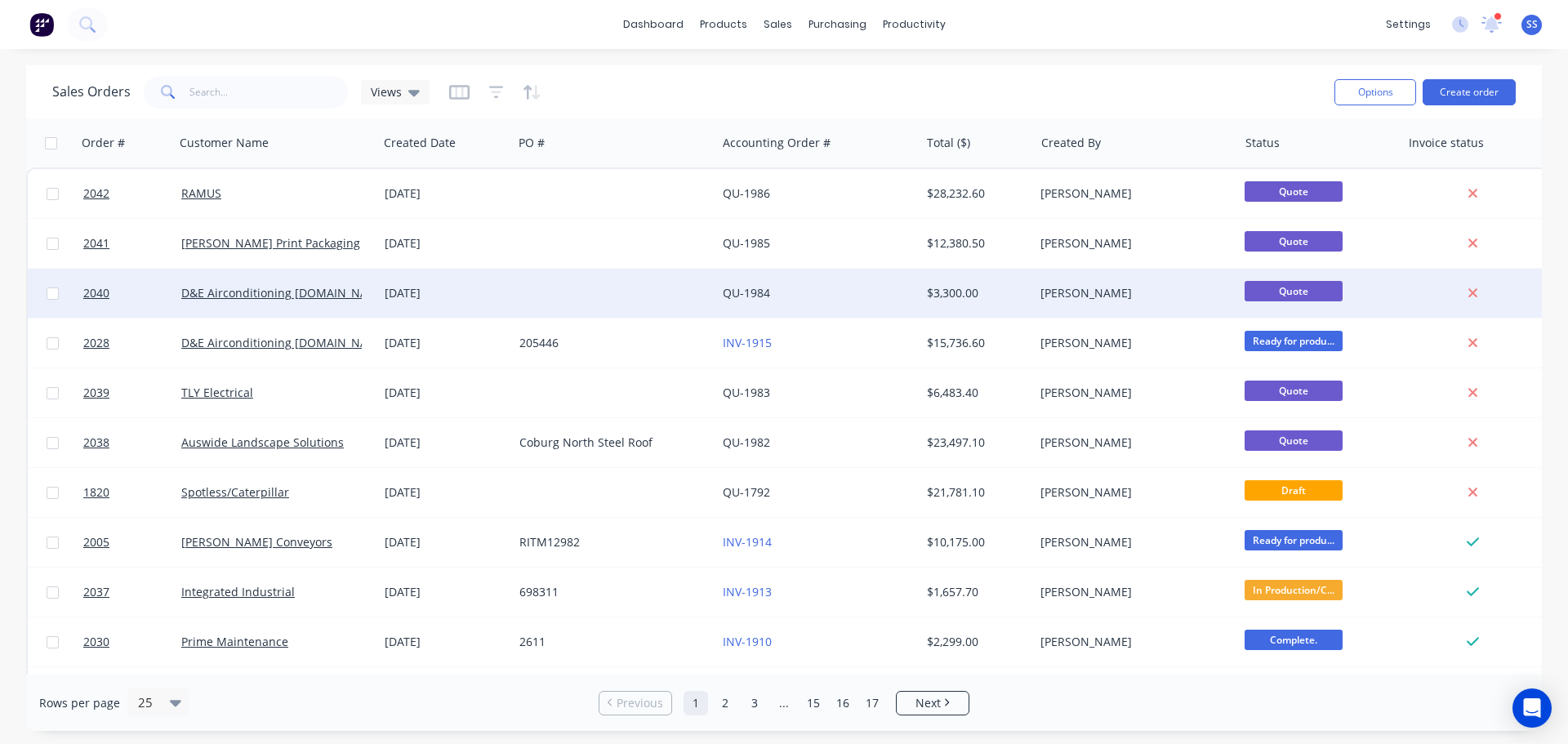
click at [835, 307] on div "QU-1984" at bounding box center [817, 293] width 204 height 49
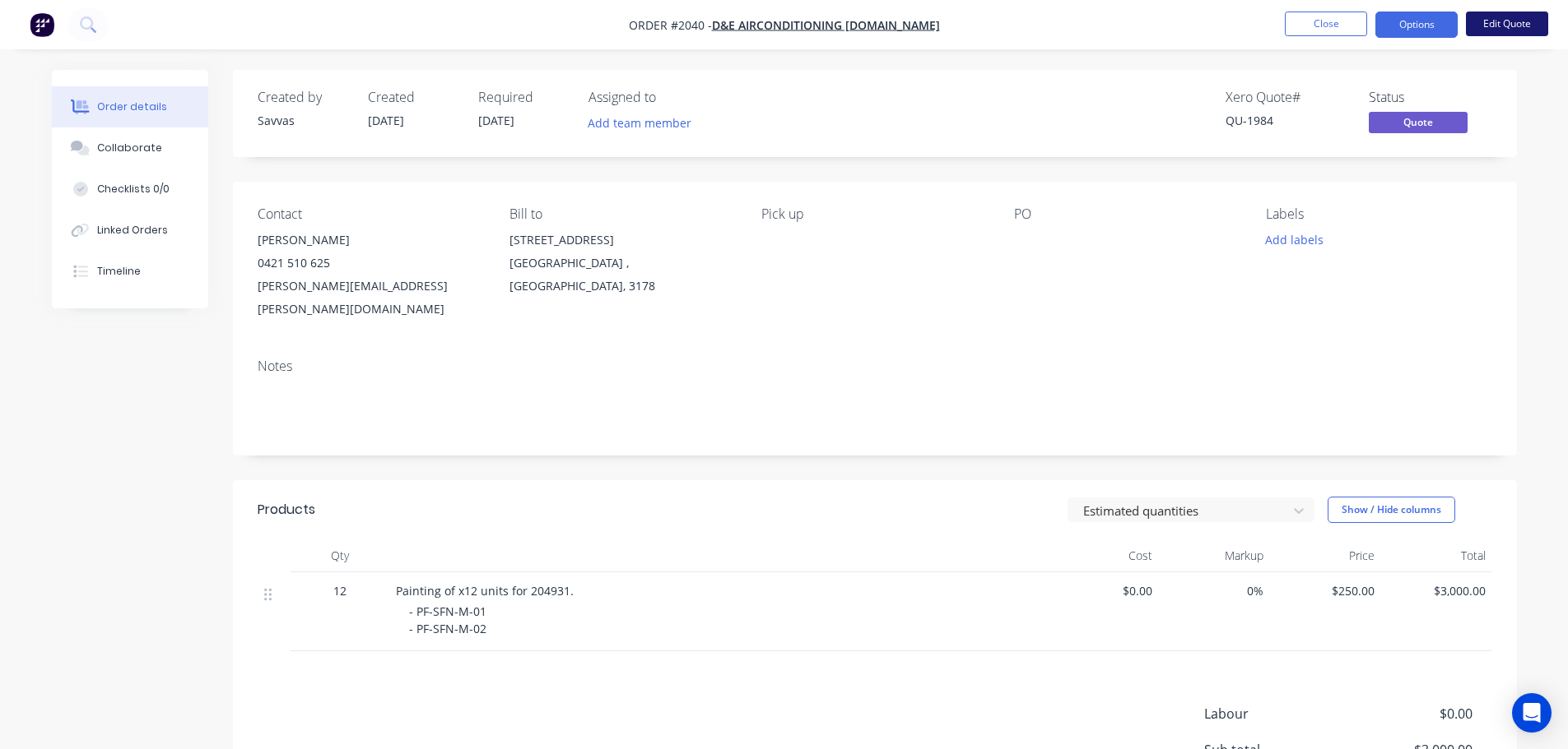
click at [1485, 32] on button "Edit Quote" at bounding box center [1507, 24] width 82 height 25
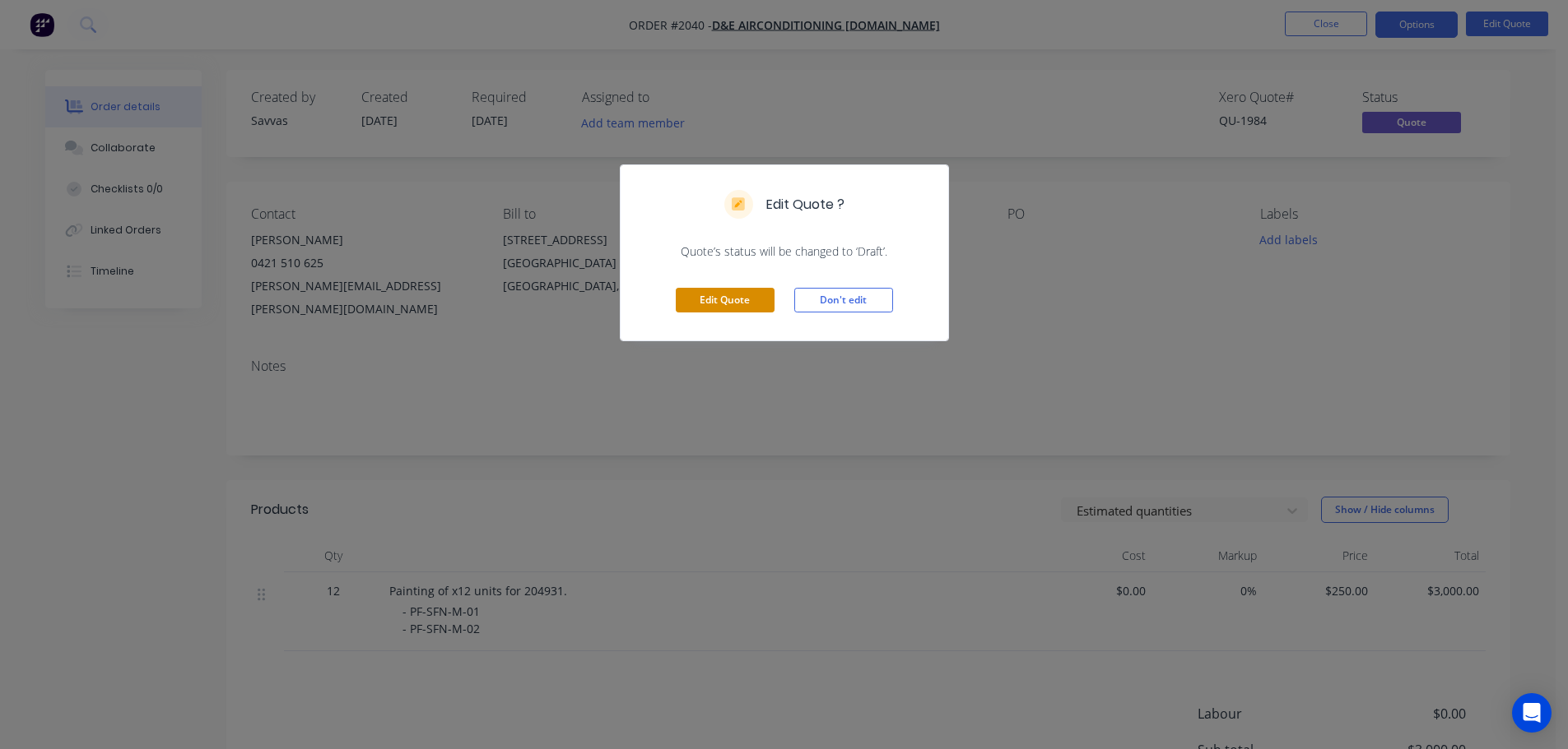
click at [706, 305] on button "Edit Quote" at bounding box center [726, 300] width 99 height 25
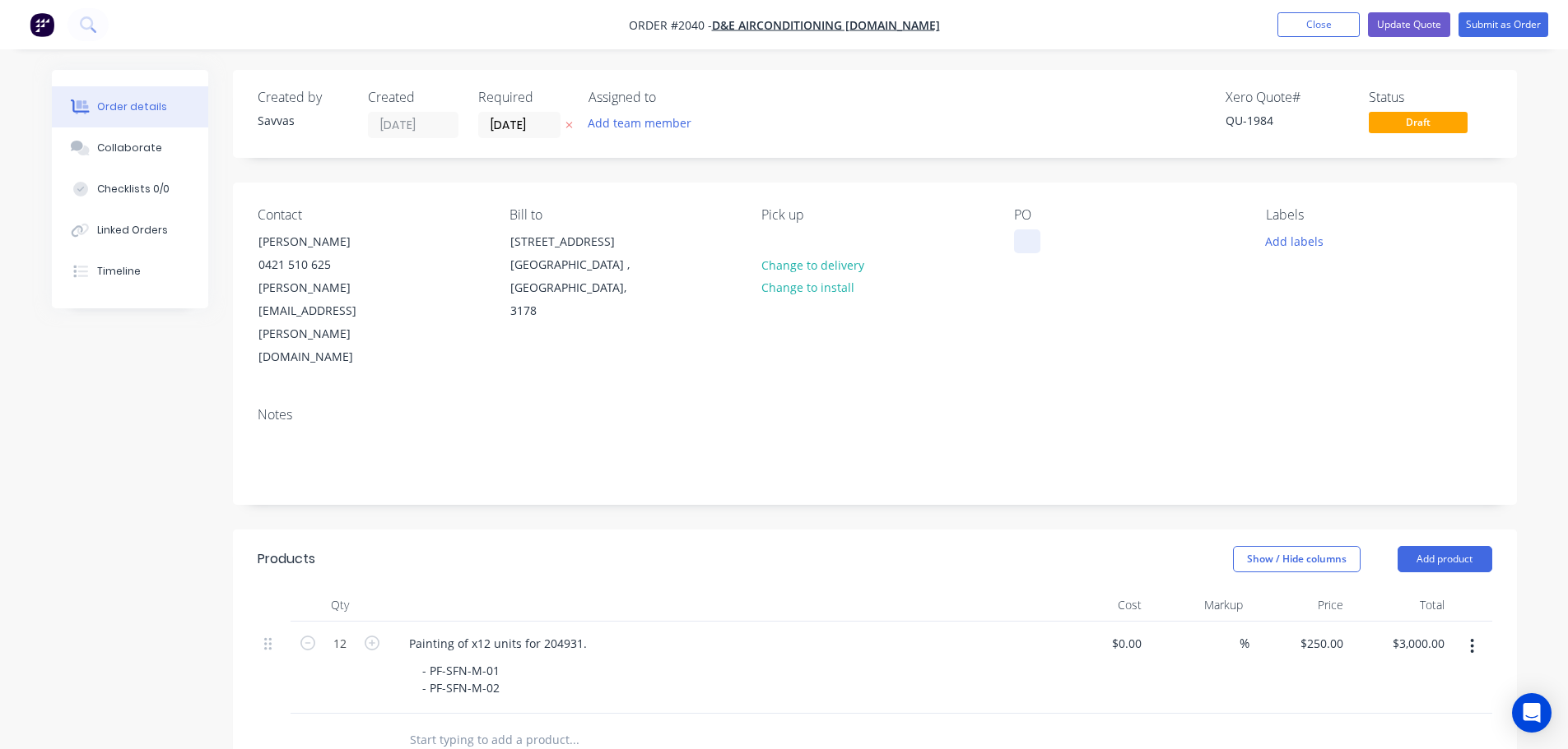
click at [1021, 240] on div at bounding box center [1027, 242] width 27 height 24
paste div
click at [1413, 21] on button "Update Quote" at bounding box center [1408, 24] width 82 height 25
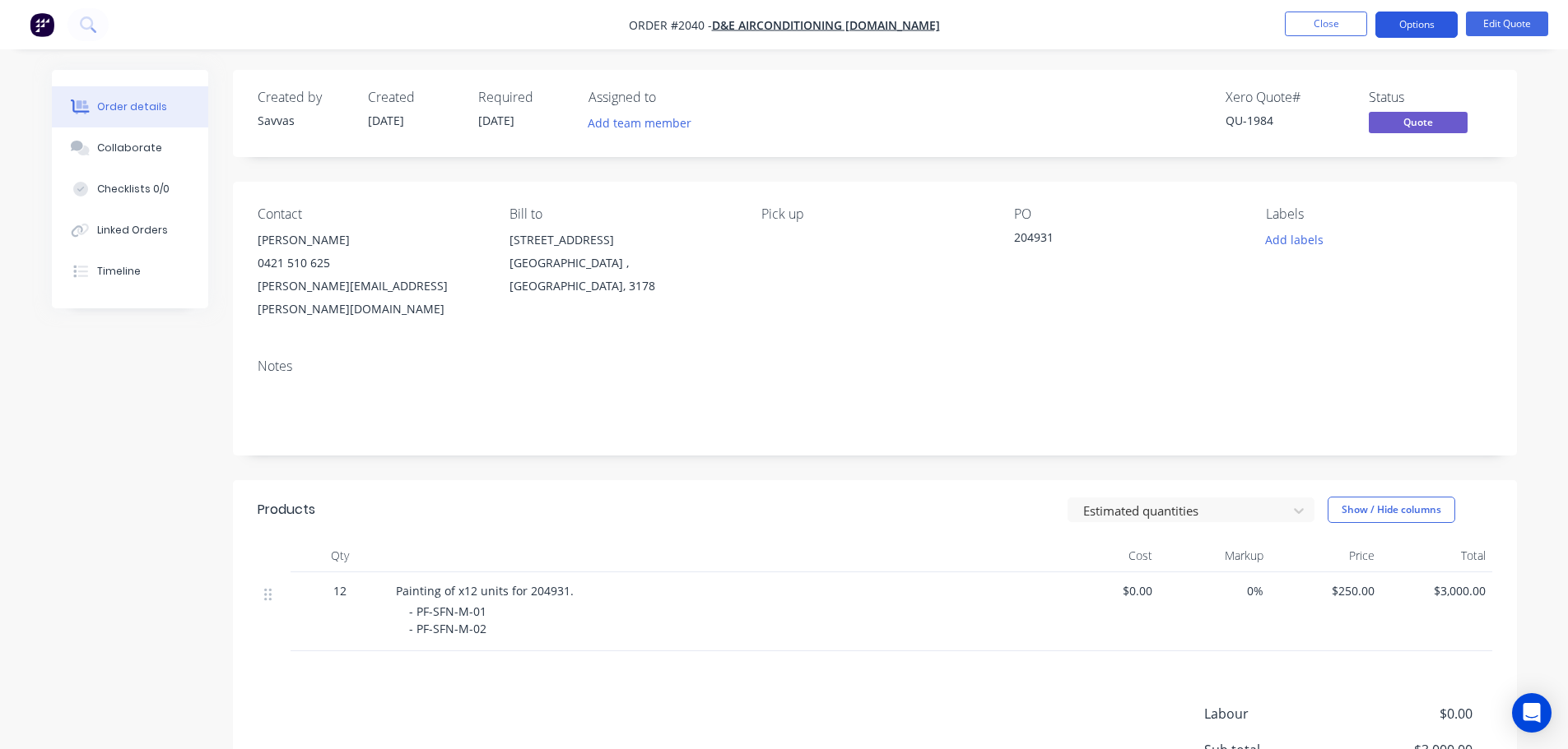
click at [1423, 22] on button "Options" at bounding box center [1415, 25] width 82 height 27
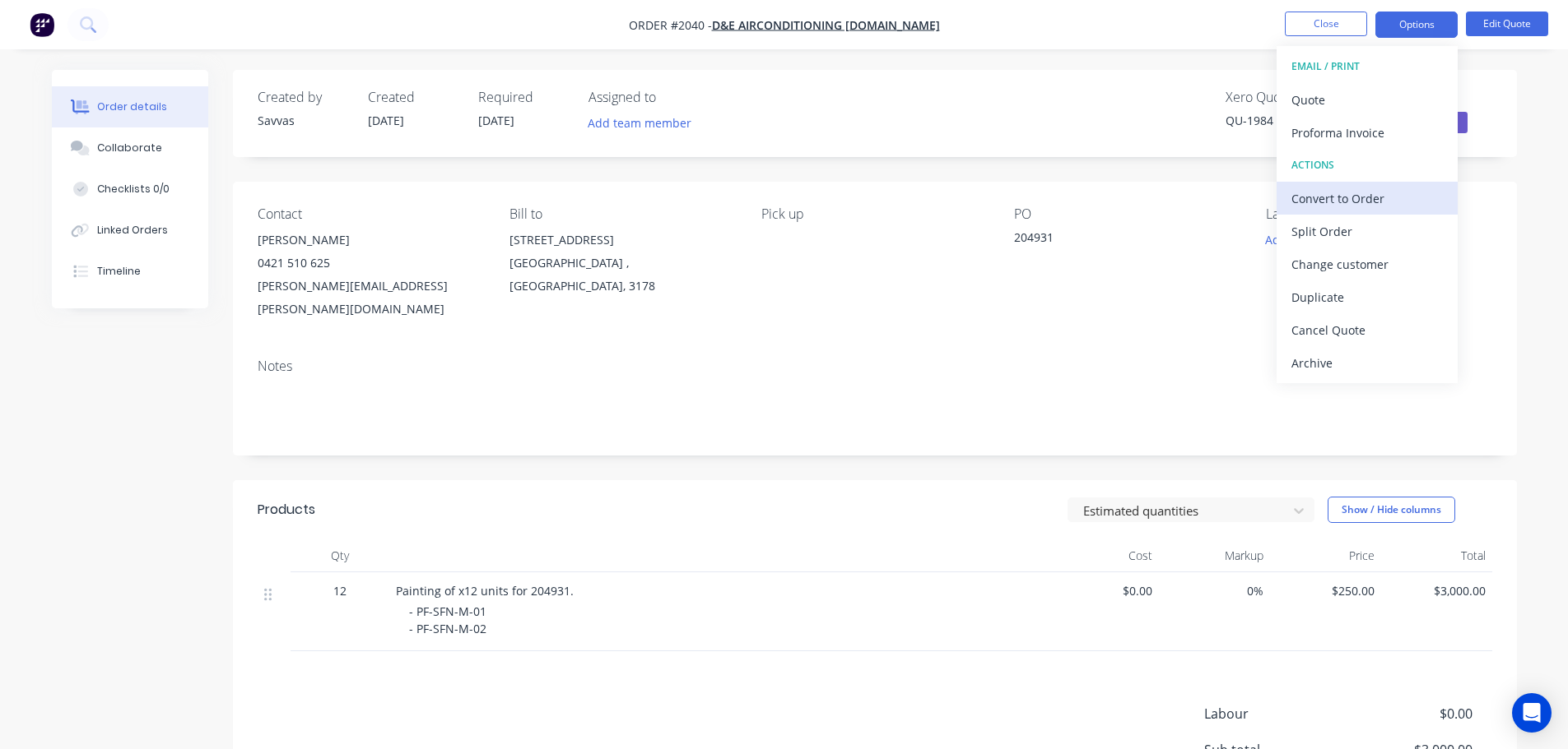
click at [1351, 186] on div "Convert to Order" at bounding box center [1367, 198] width 152 height 24
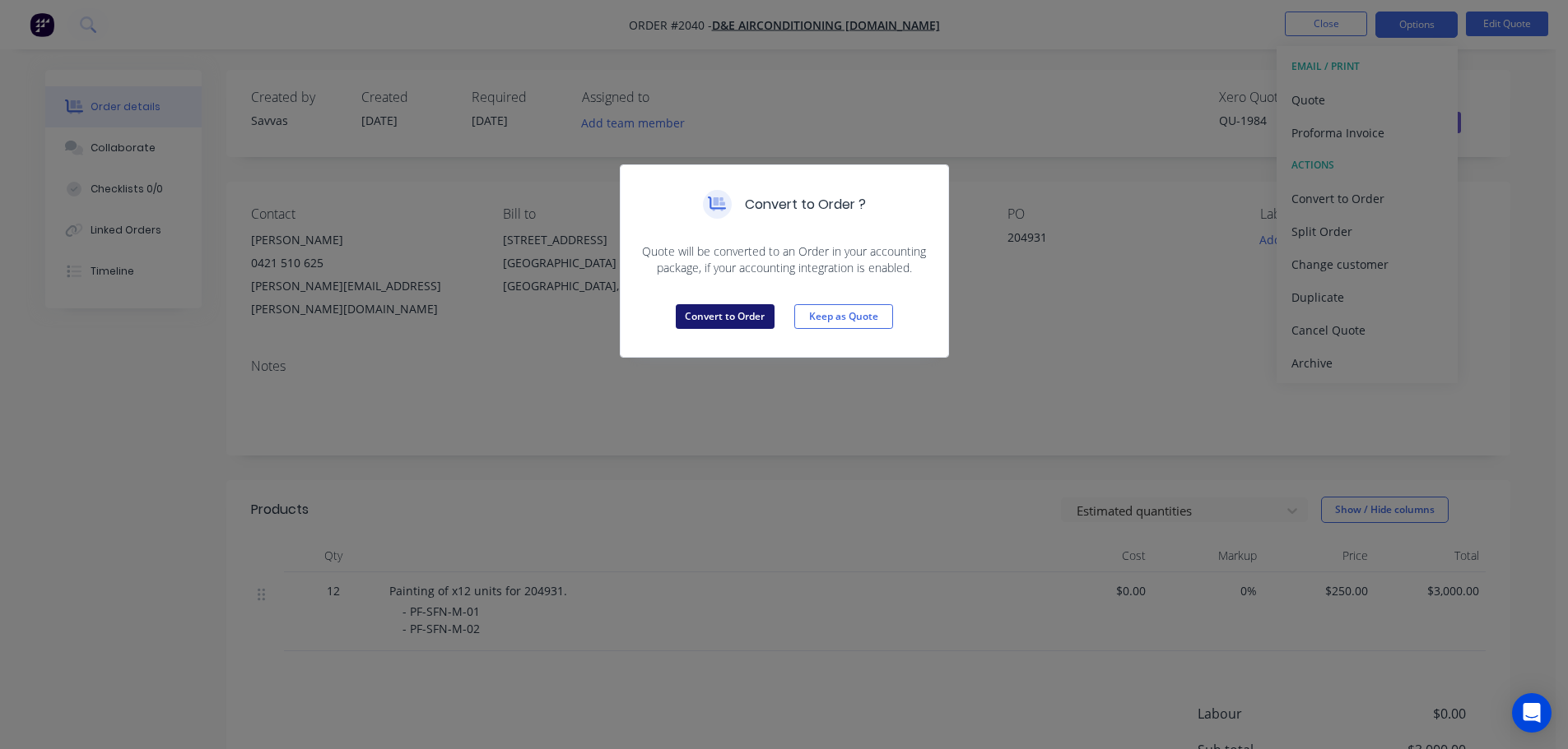
click at [747, 311] on button "Convert to Order" at bounding box center [726, 316] width 99 height 25
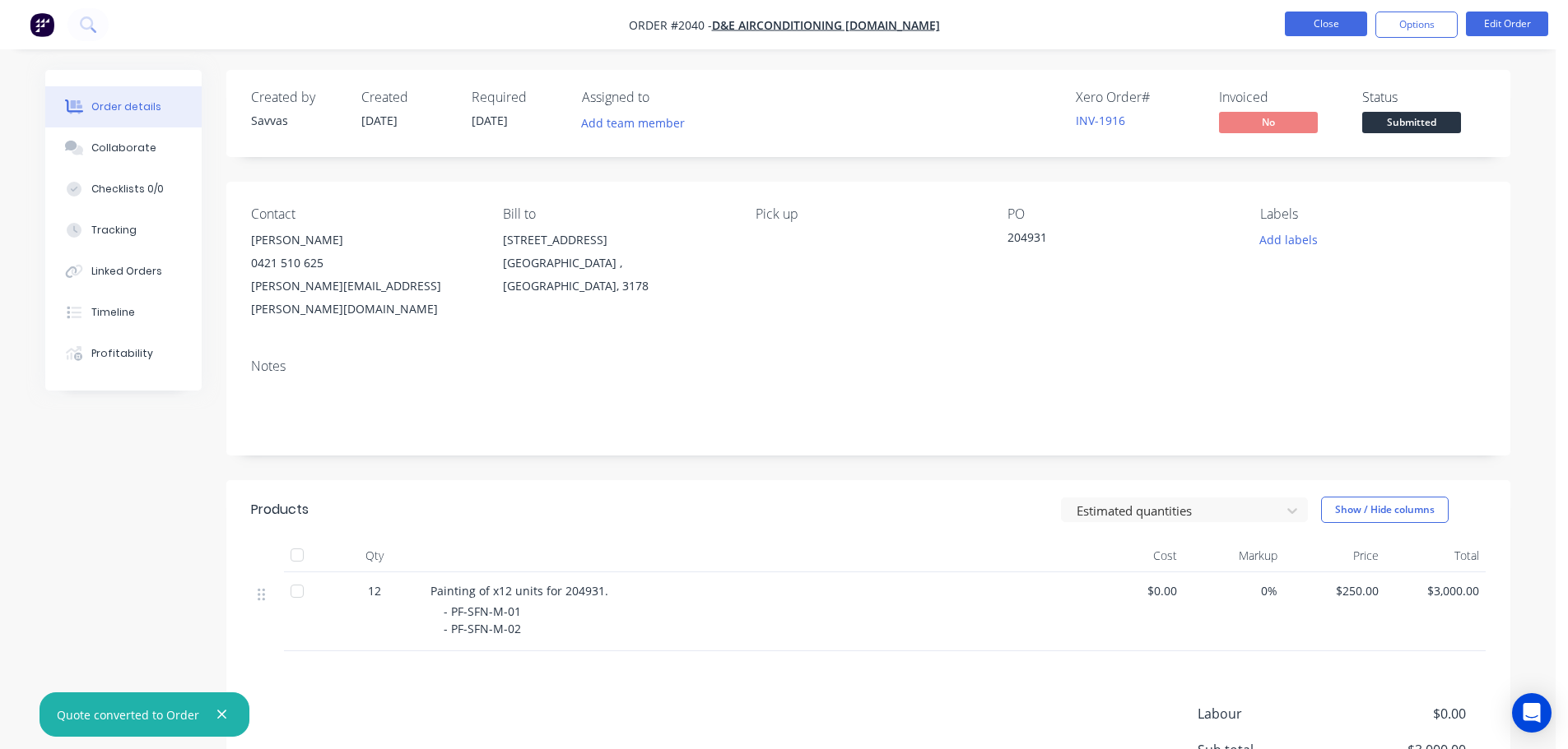
click at [1314, 27] on button "Close" at bounding box center [1325, 24] width 82 height 25
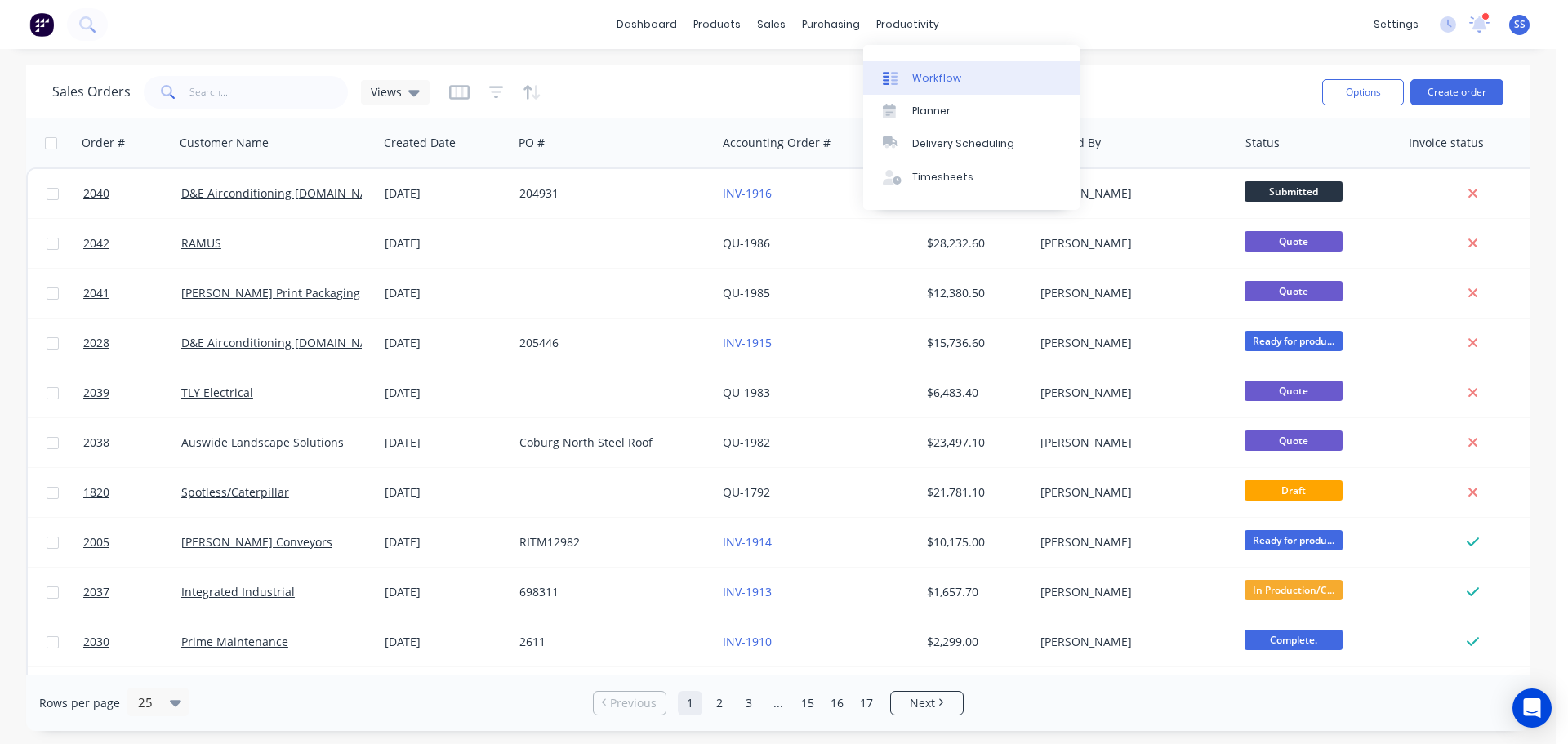
click at [941, 76] on div "Workflow" at bounding box center [936, 78] width 49 height 15
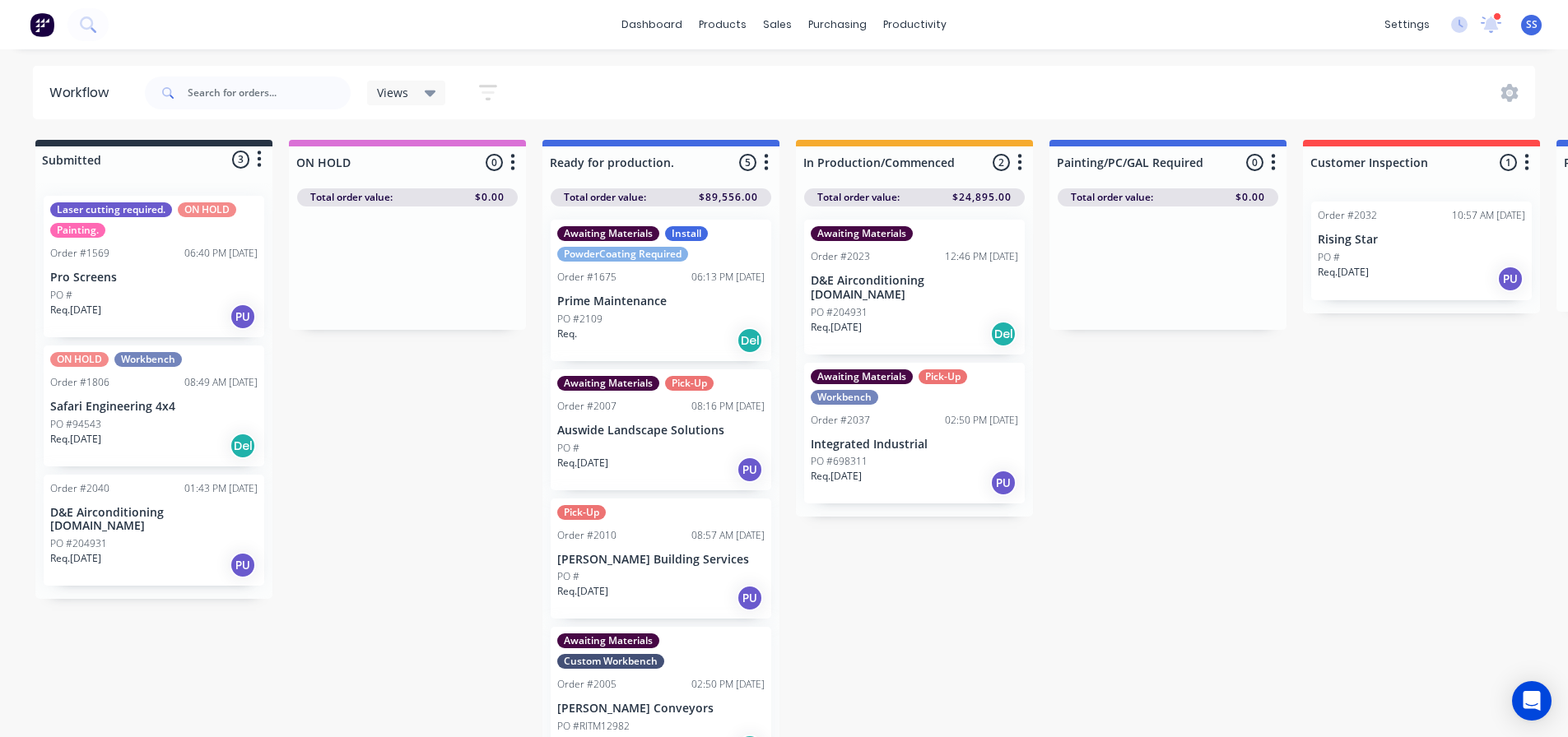
scroll to position [153, 0]
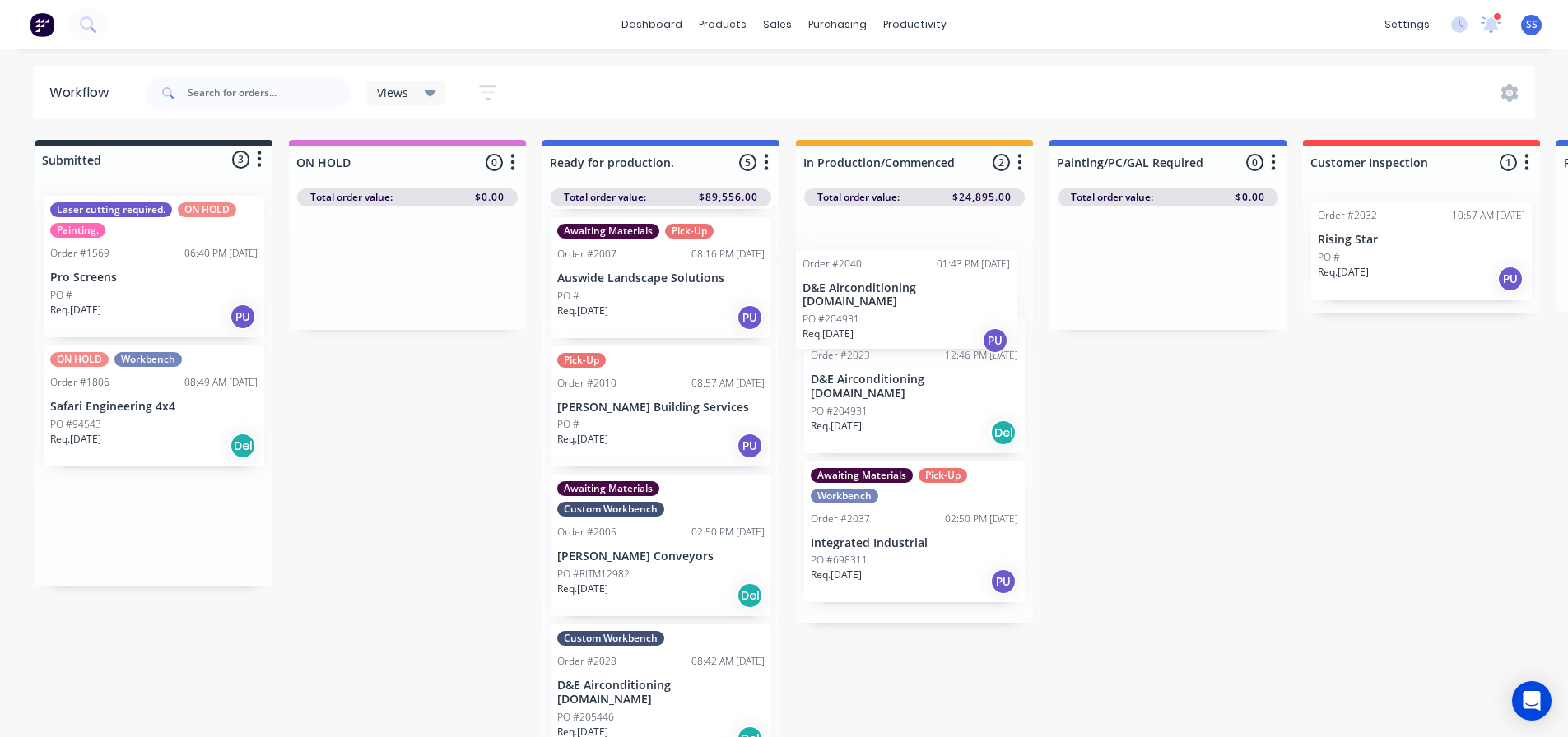
drag, startPoint x: 119, startPoint y: 538, endPoint x: 887, endPoint y: 268, distance: 814.1
click at [887, 268] on div "Submitted 3 Status colour #273444 hex #273444 Save Cancel Summaries Total order…" at bounding box center [1480, 443] width 2983 height 606
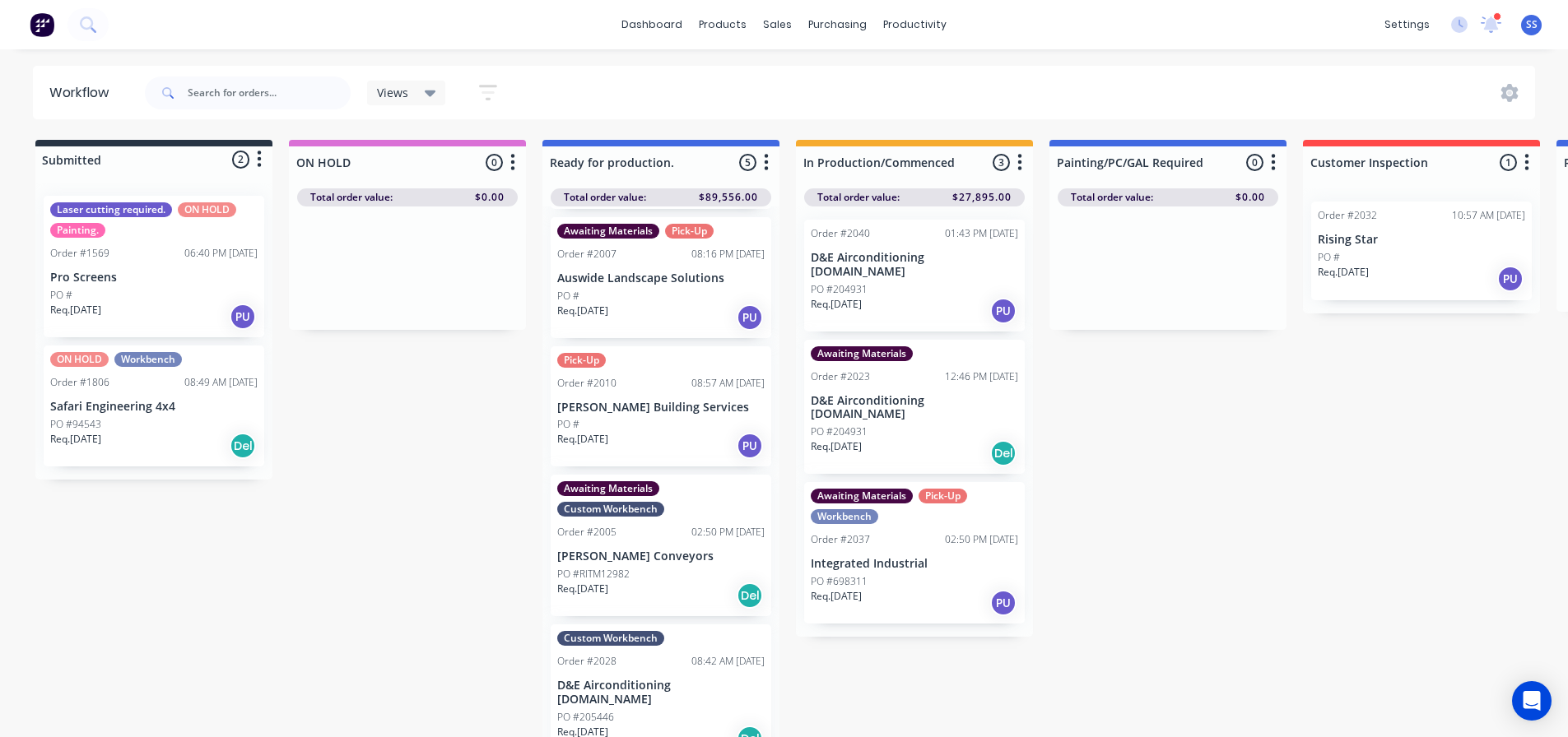
scroll to position [22, 0]
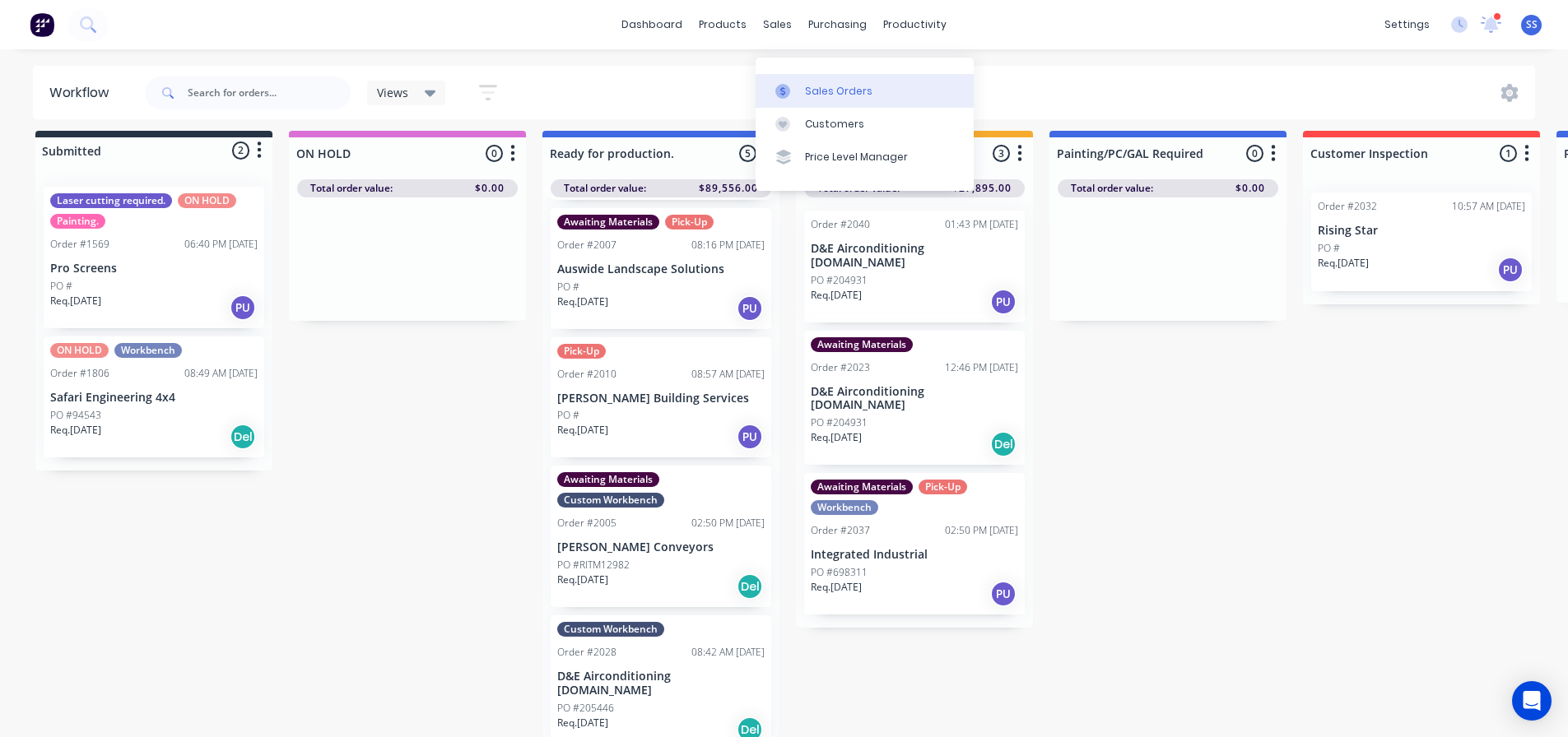
click at [797, 84] on div at bounding box center [787, 91] width 25 height 15
